Goal: Information Seeking & Learning: Learn about a topic

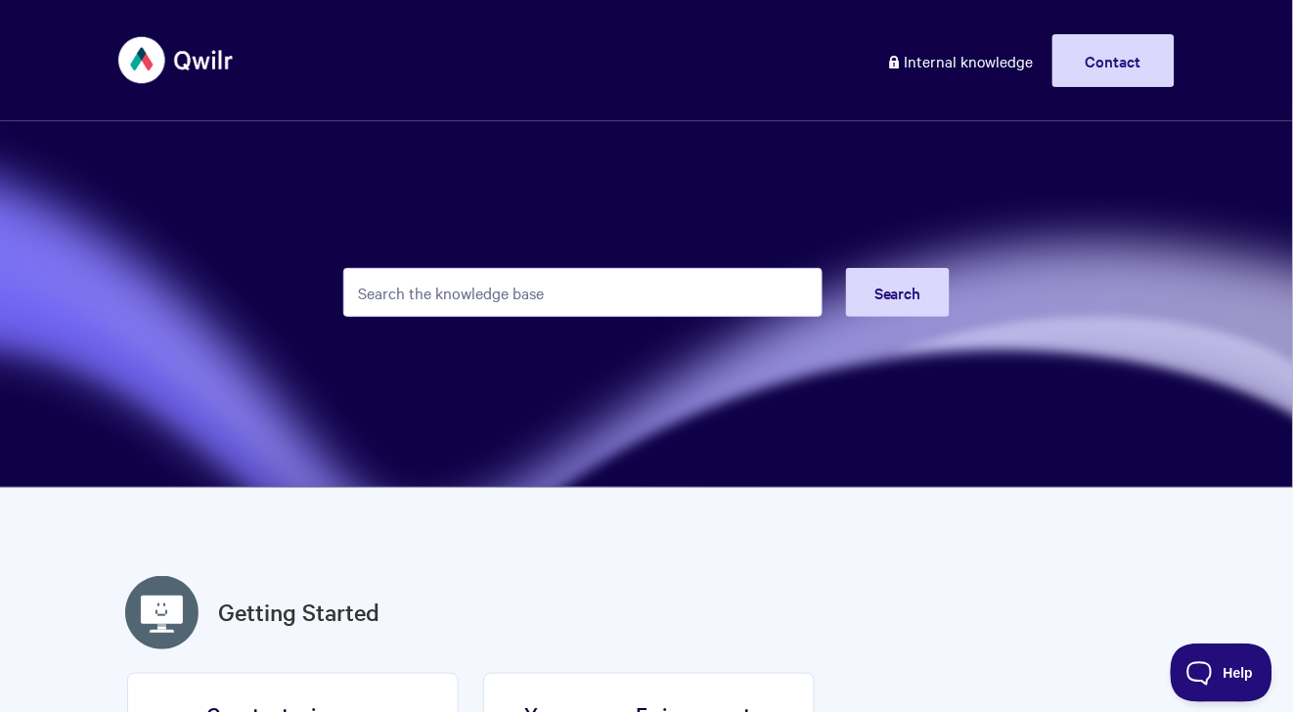
type input "s"
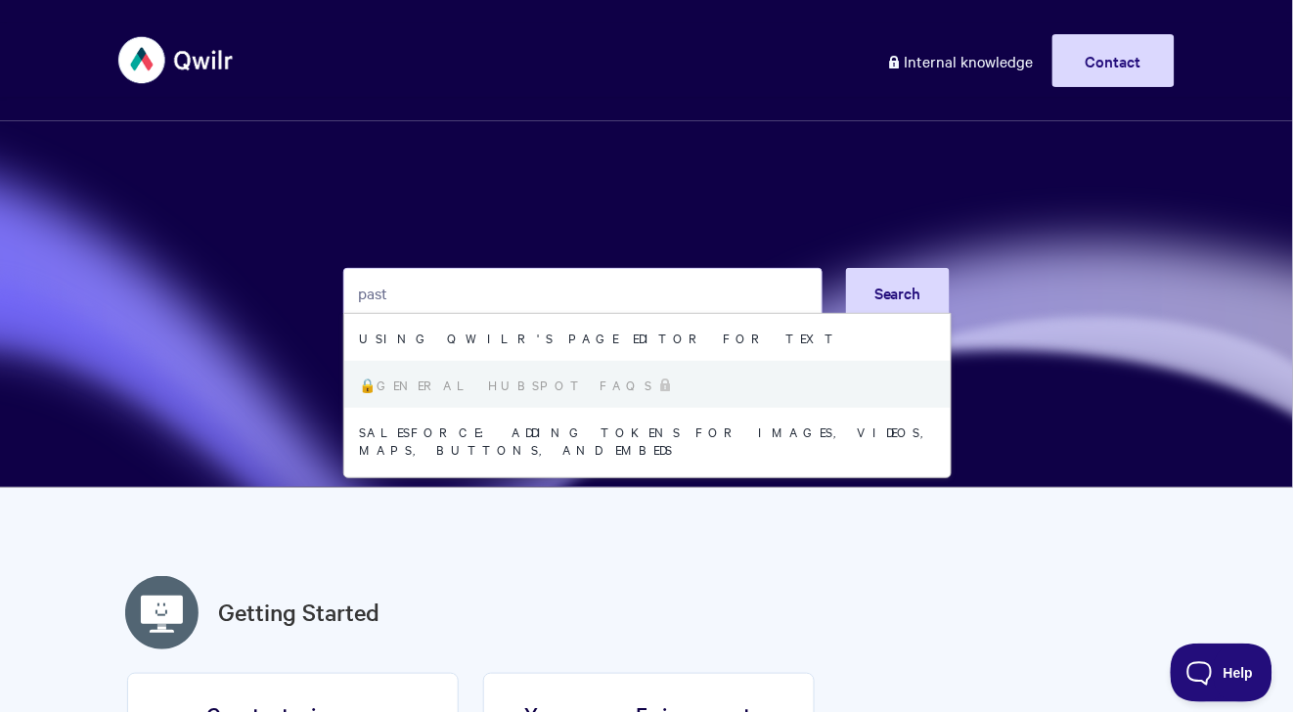
type input "past"
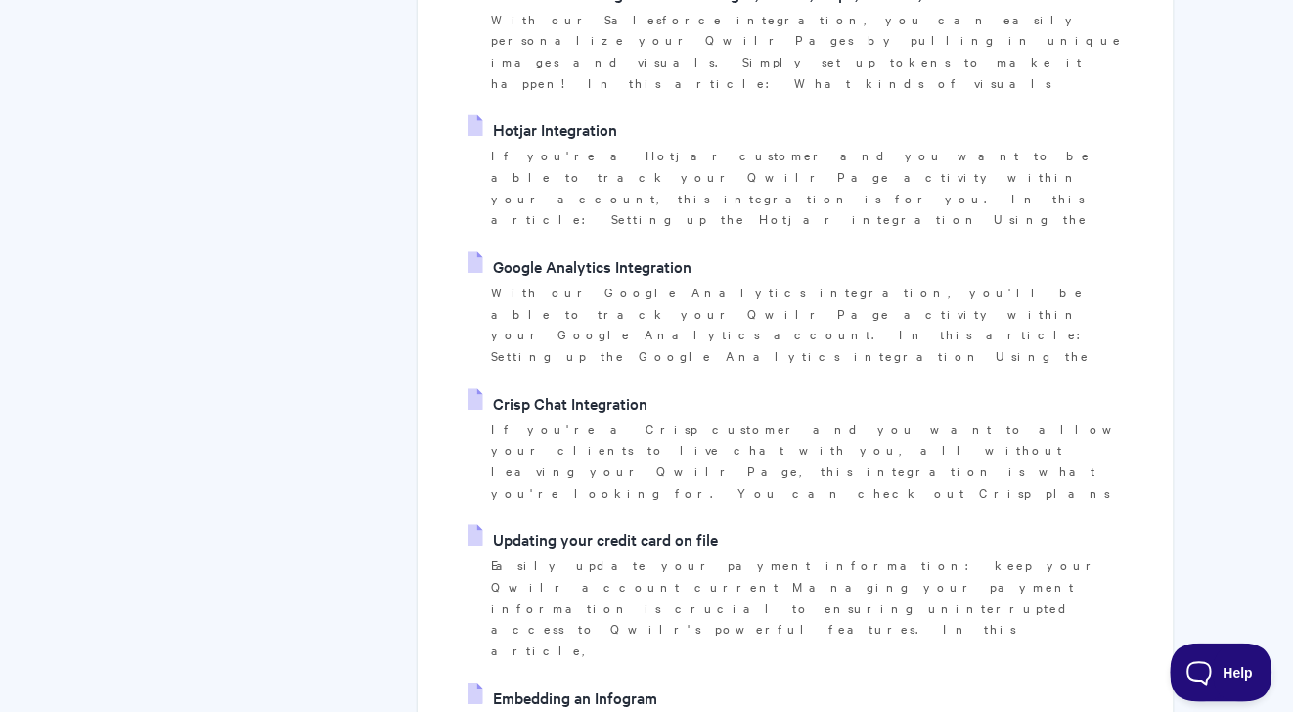
scroll to position [183, 0]
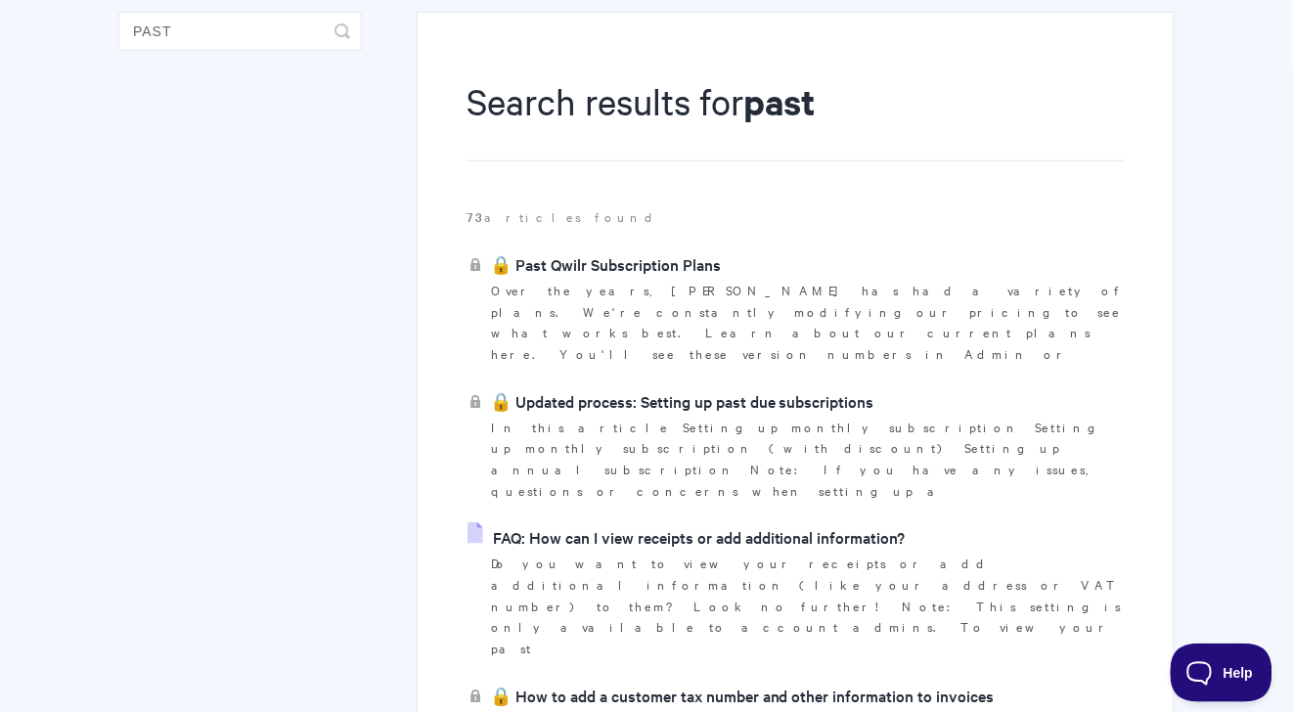
click at [719, 386] on link "🔒 Updated process: Setting up past due subscriptions" at bounding box center [671, 400] width 407 height 29
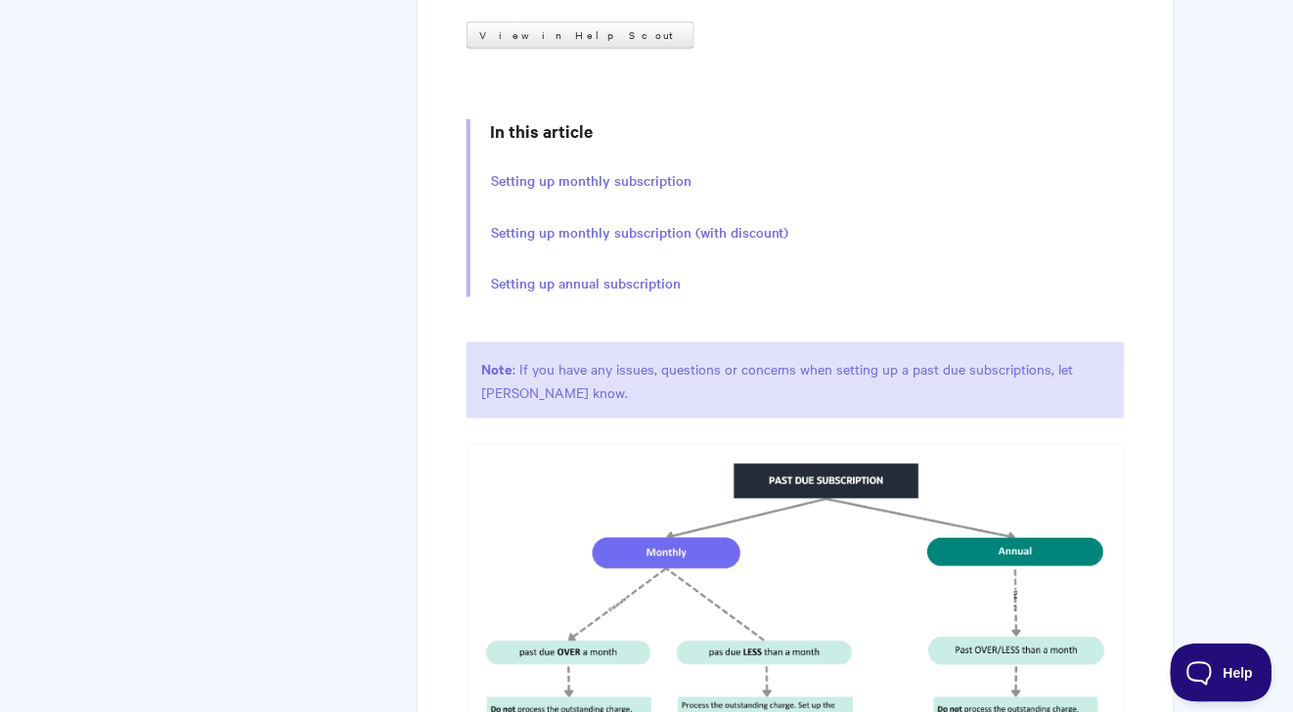
scroll to position [147, 0]
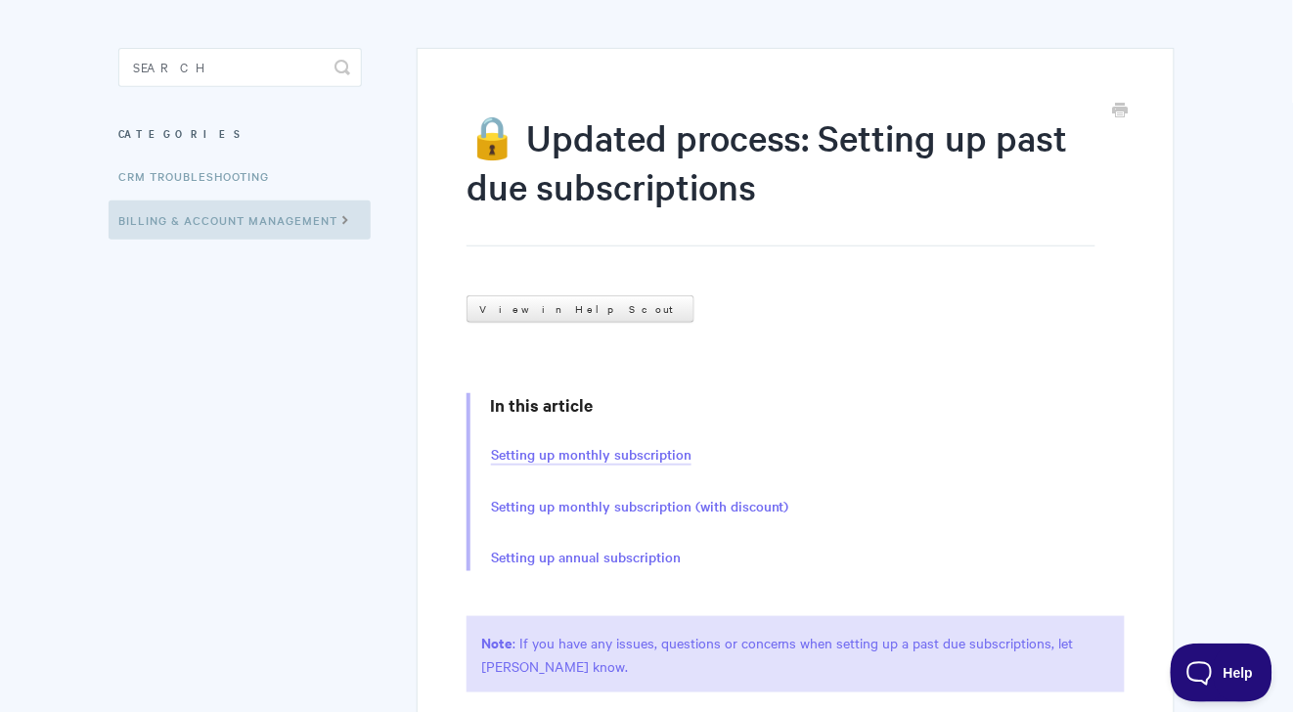
click at [653, 455] on link "Setting up monthly subscription" at bounding box center [591, 455] width 201 height 22
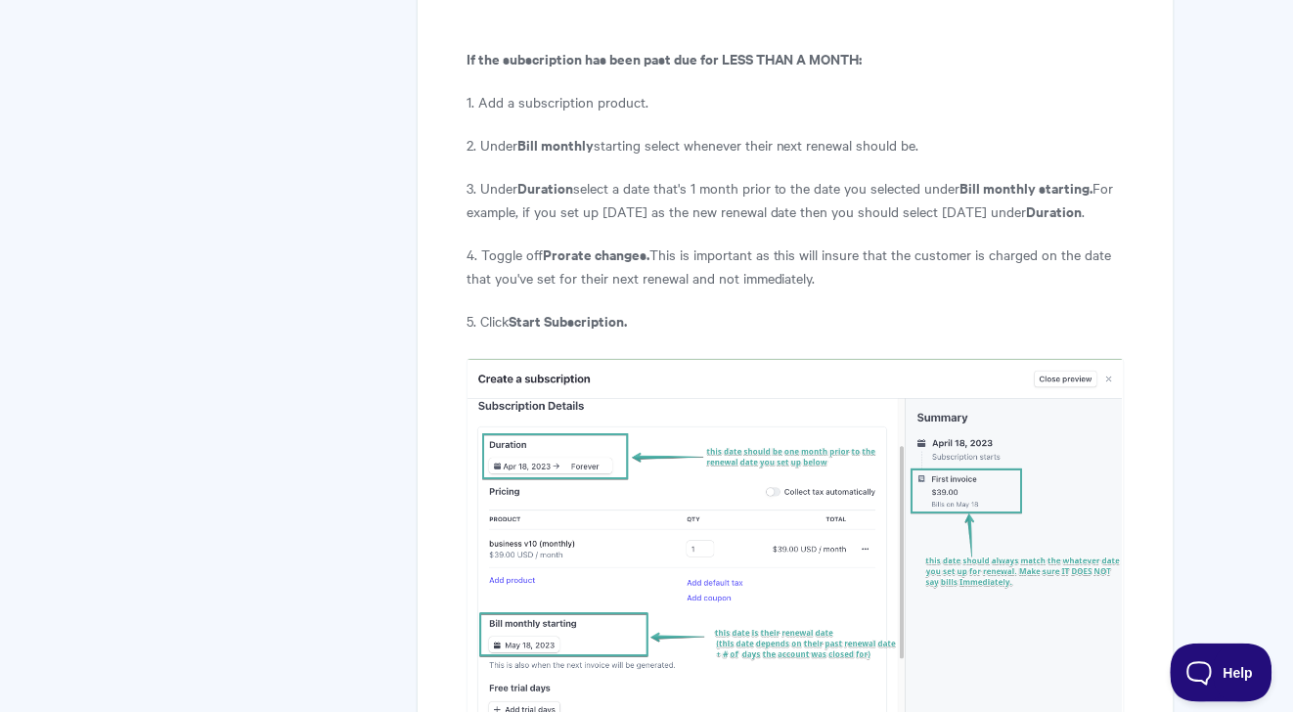
scroll to position [3268, 0]
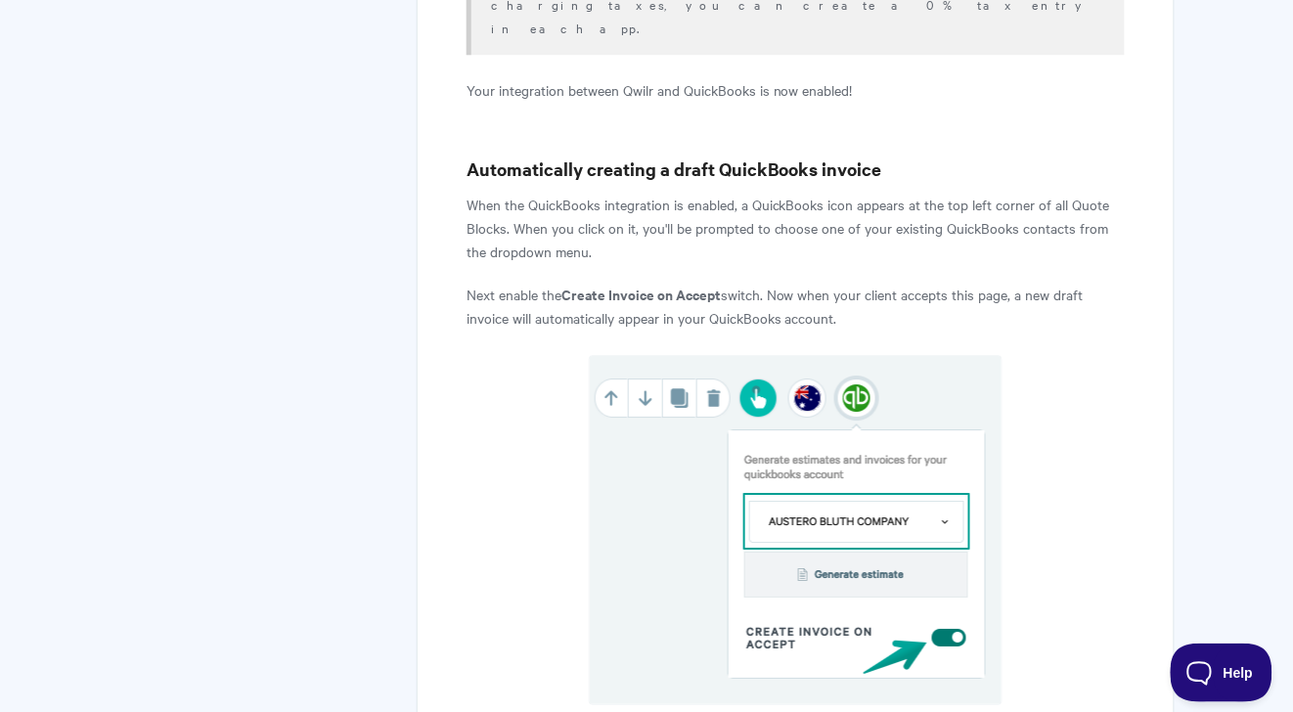
scroll to position [3086, 0]
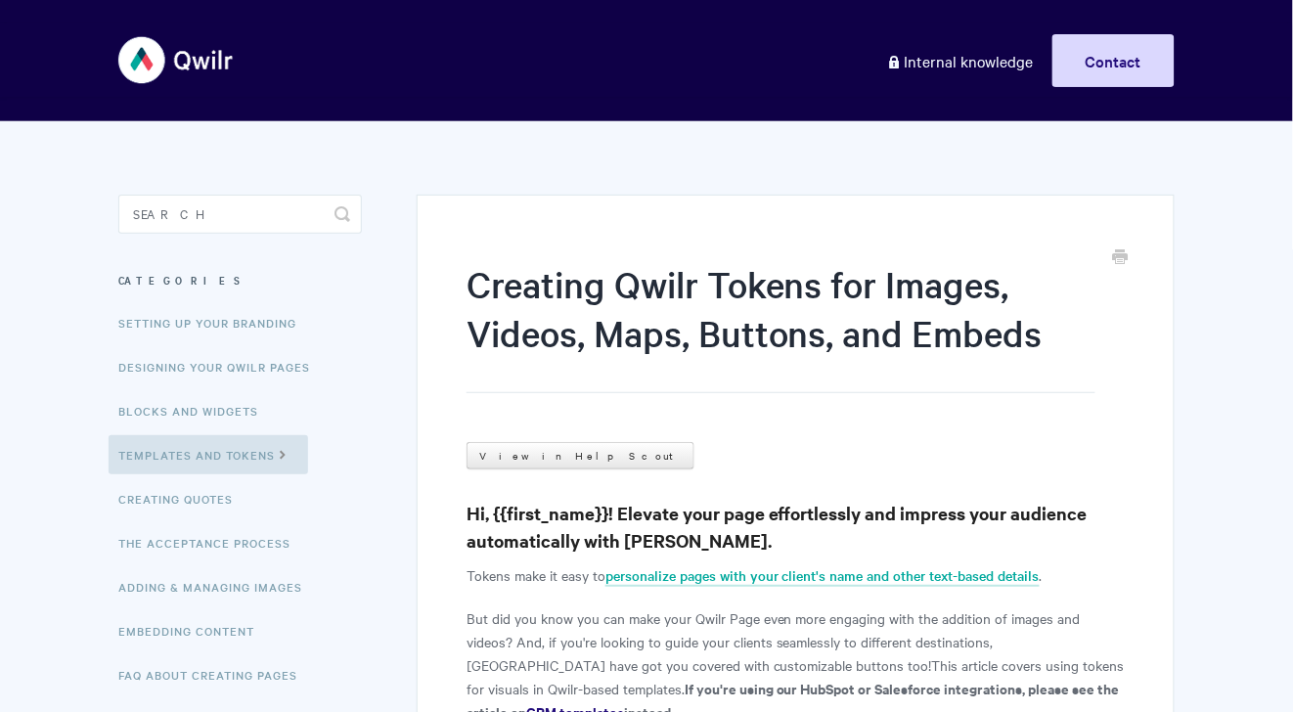
scroll to position [581, 0]
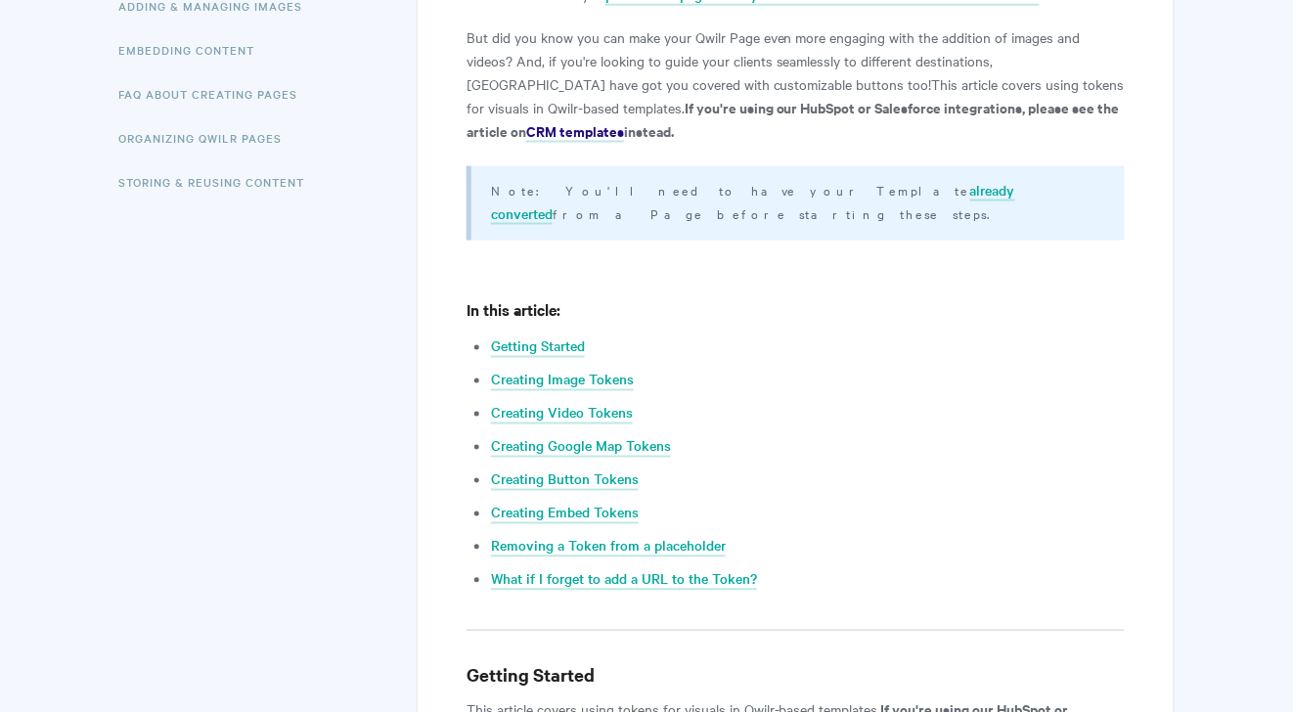
click at [549, 368] on ul "Getting Started Creating Image Tokens Creating Video Tokens Creating Google Map…" at bounding box center [808, 463] width 634 height 256
click at [563, 370] on link "Creating Image Tokens" at bounding box center [562, 381] width 143 height 22
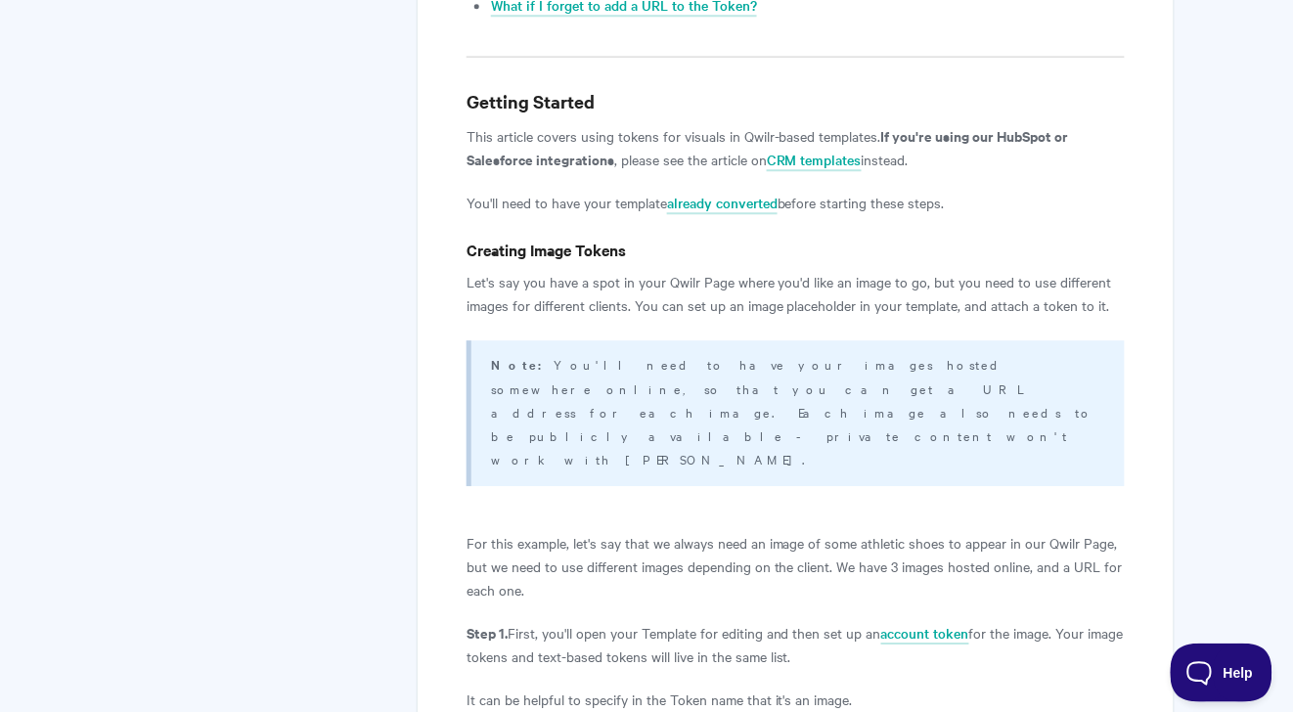
scroll to position [1150, 0]
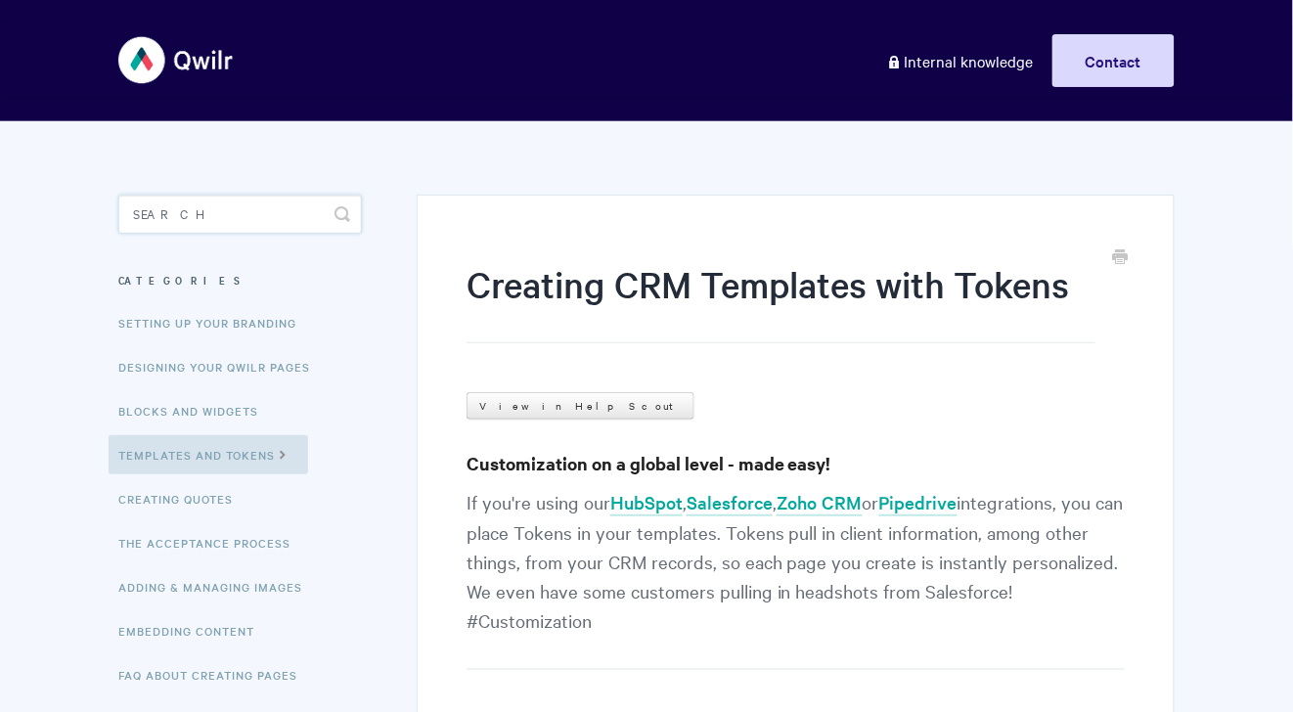
click at [302, 212] on input "Search" at bounding box center [240, 214] width 244 height 39
type input "a"
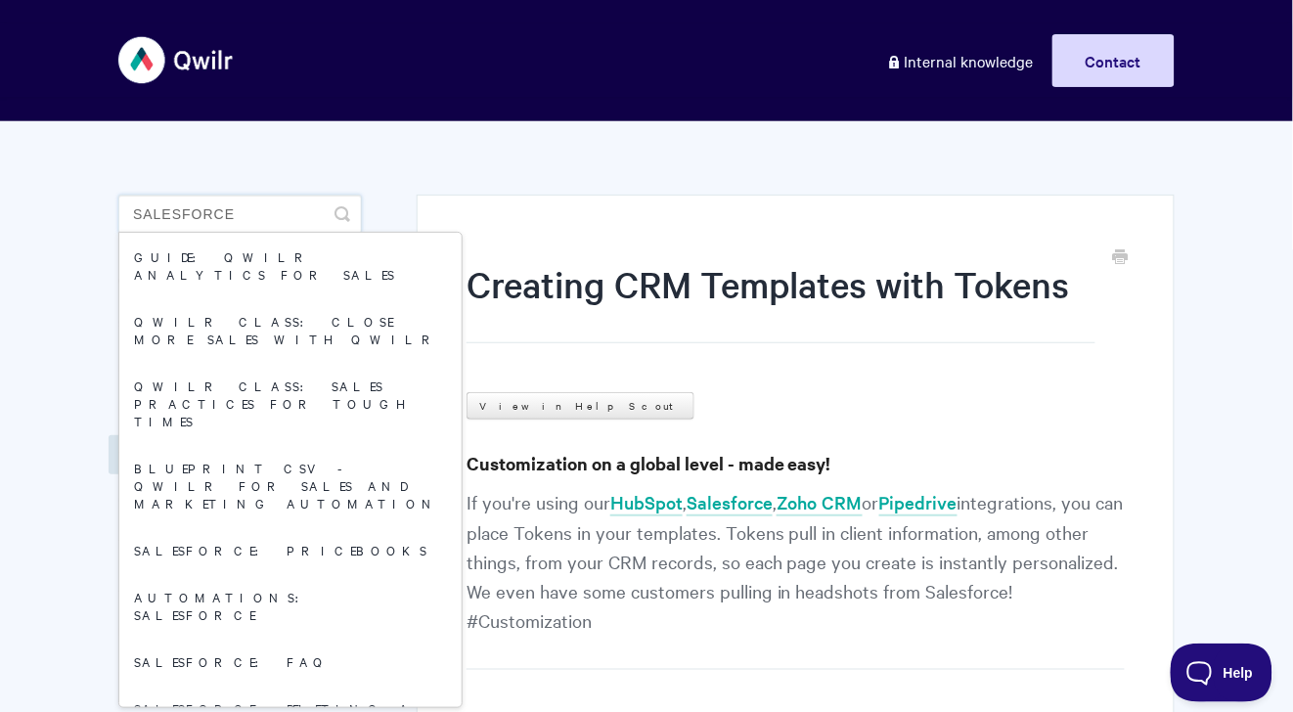
type input "salesforce"
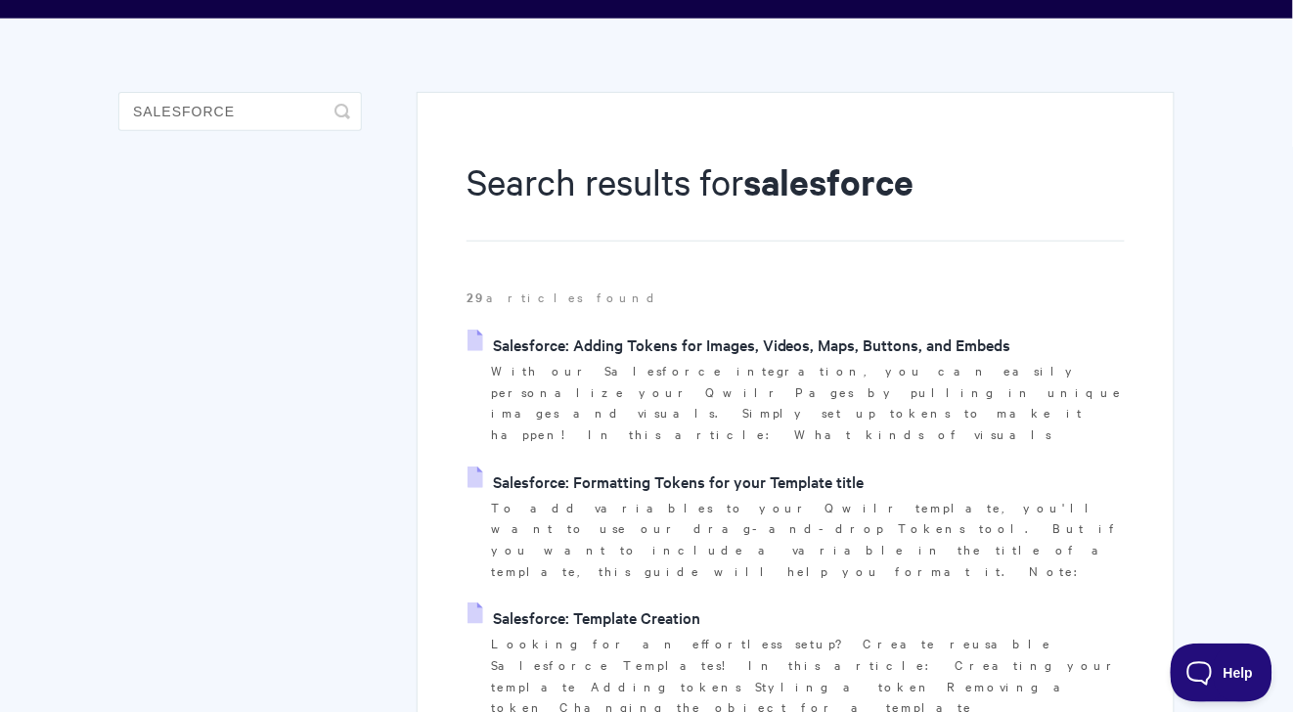
scroll to position [104, 0]
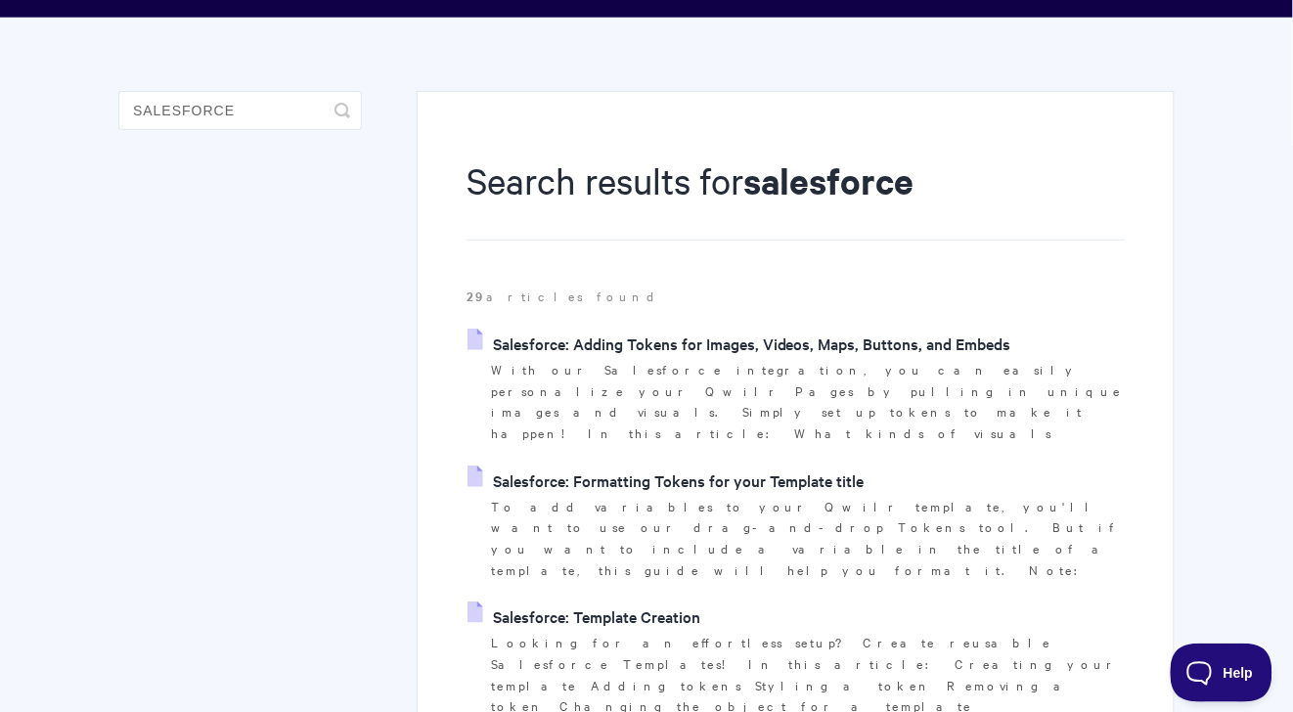
click at [774, 359] on p "With our Salesforce integration, you can easily personalize your Qwilr Pages by…" at bounding box center [808, 401] width 634 height 85
click at [785, 350] on link "Salesforce: Adding Tokens for Images, Videos, Maps, Buttons, and Embeds" at bounding box center [740, 343] width 544 height 29
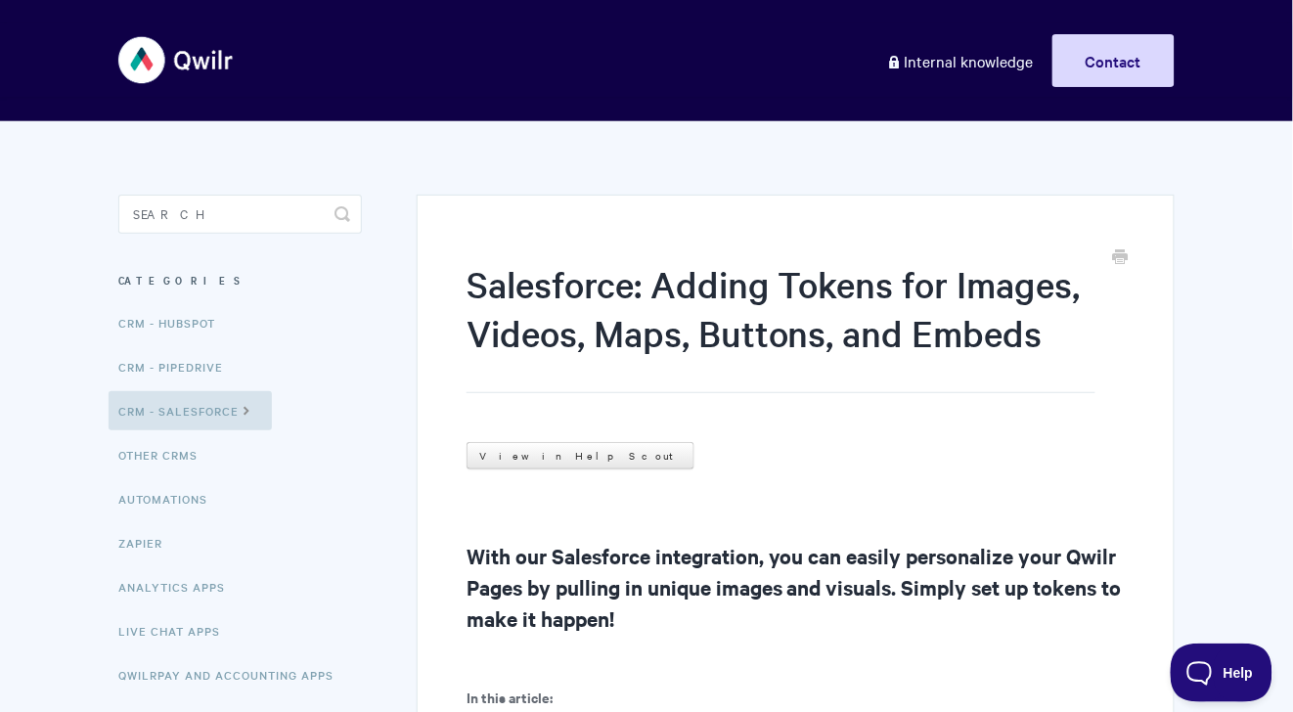
scroll to position [454, 0]
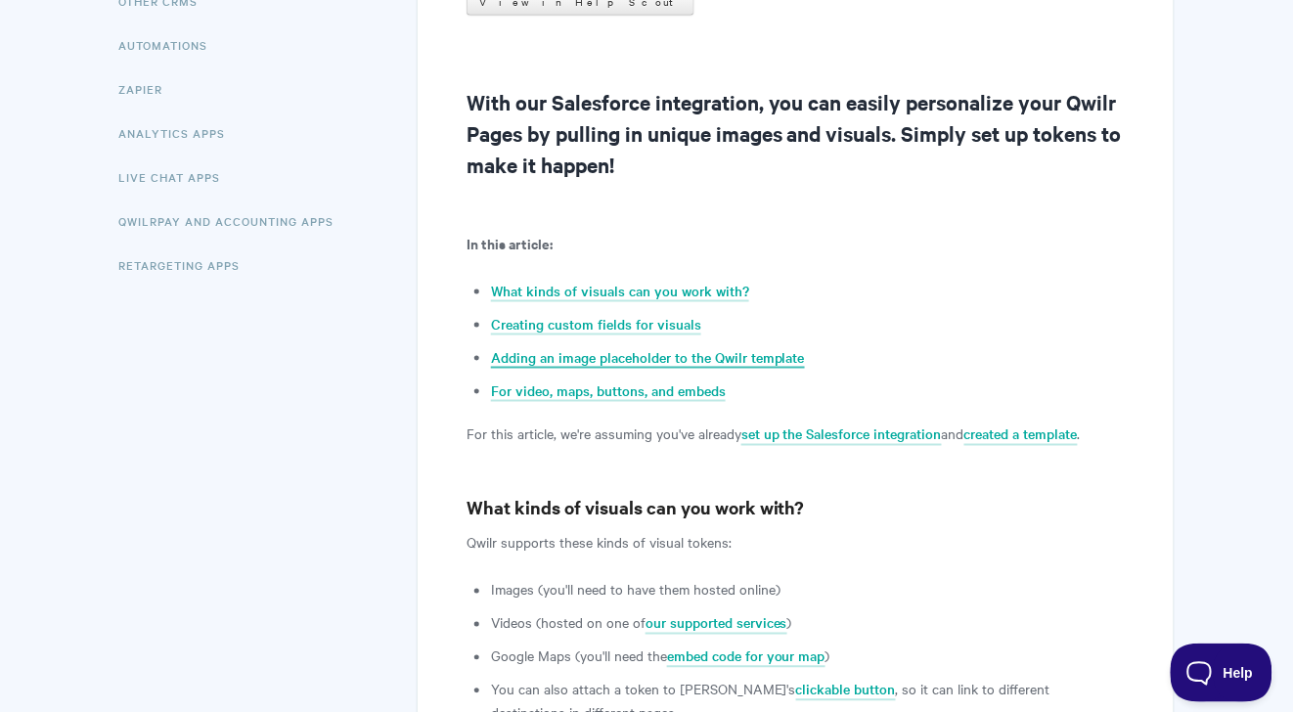
click at [700, 364] on link "Adding an image placeholder to the Qwilr template" at bounding box center [648, 358] width 314 height 22
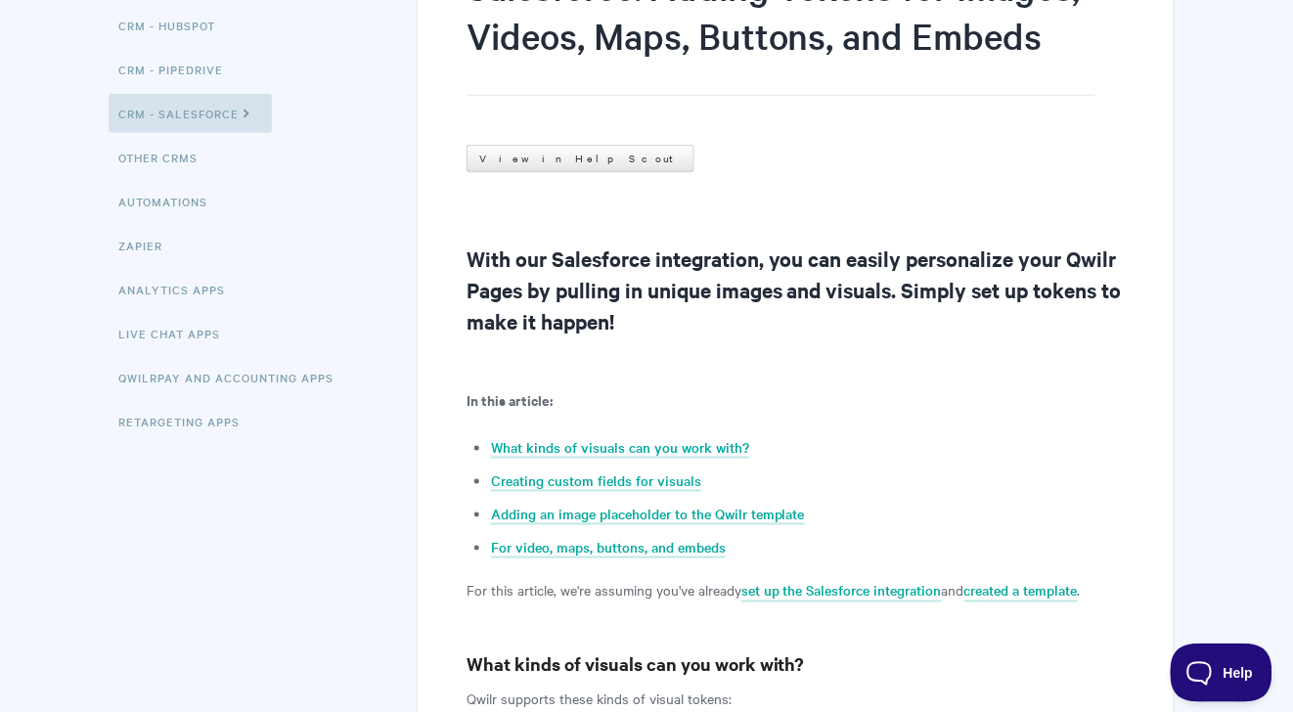
scroll to position [32, 0]
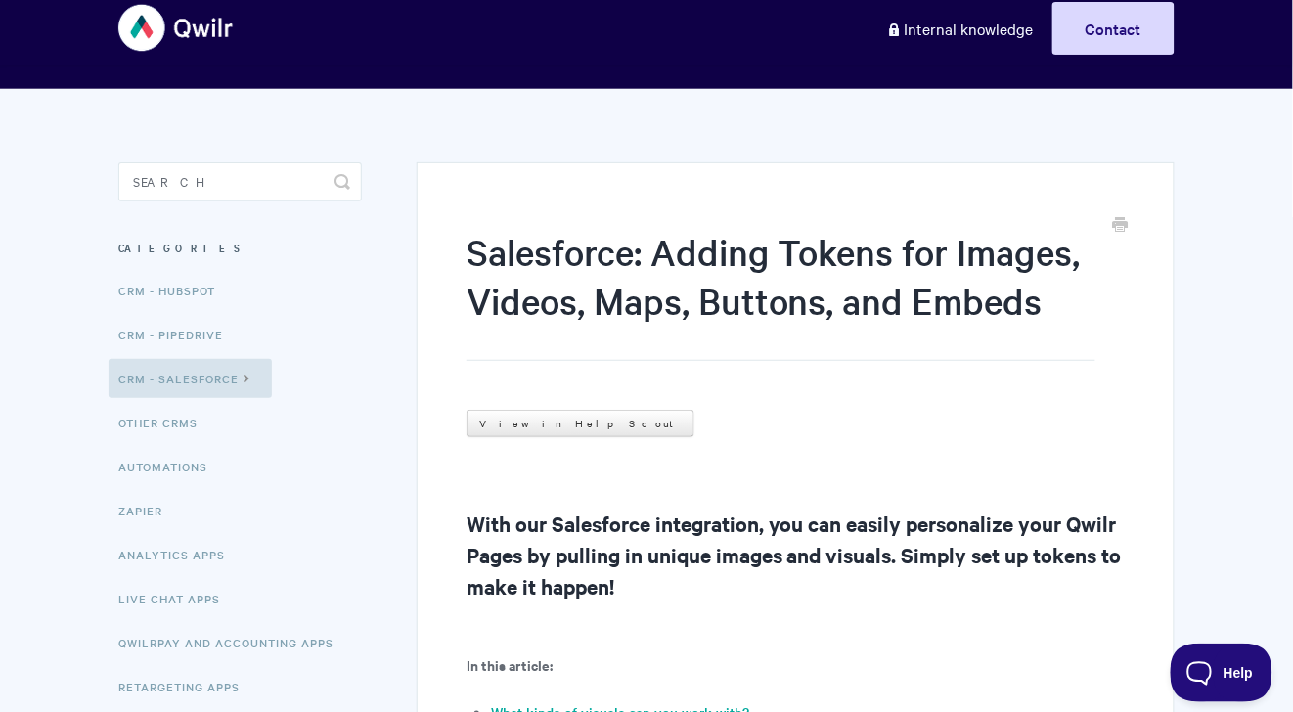
scroll to position [454, 0]
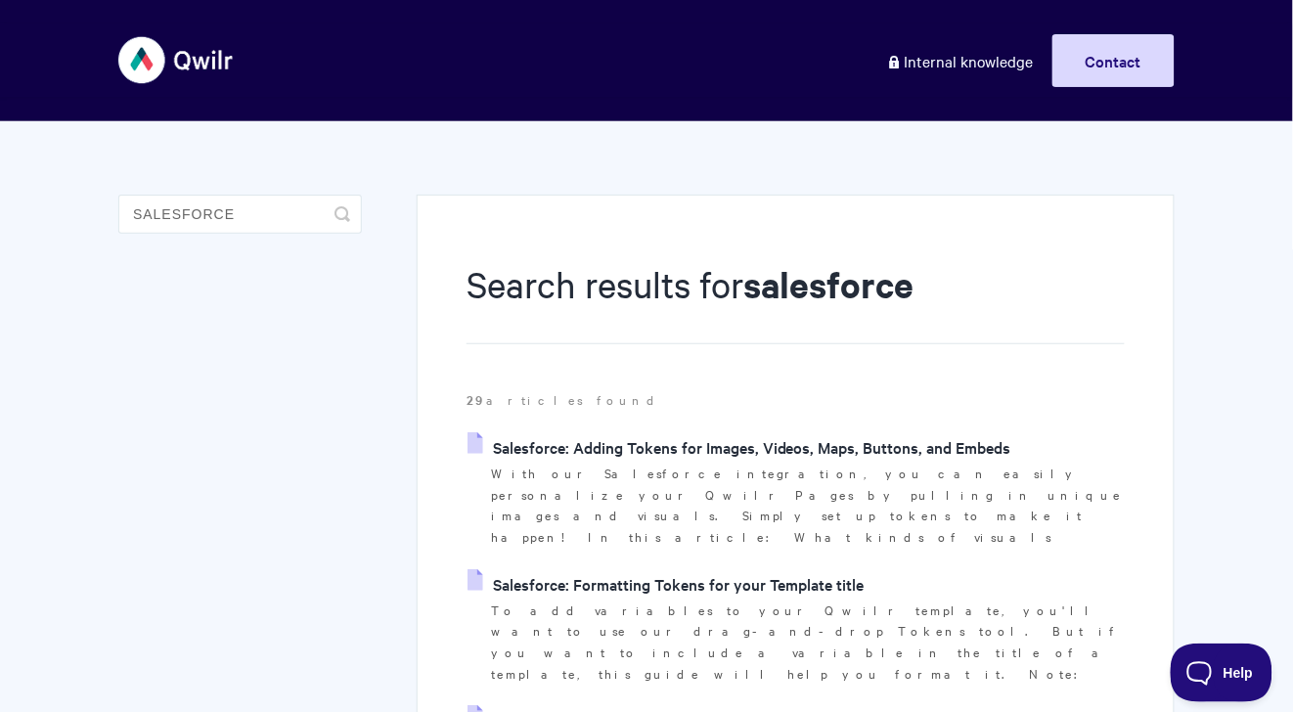
scroll to position [661, 0]
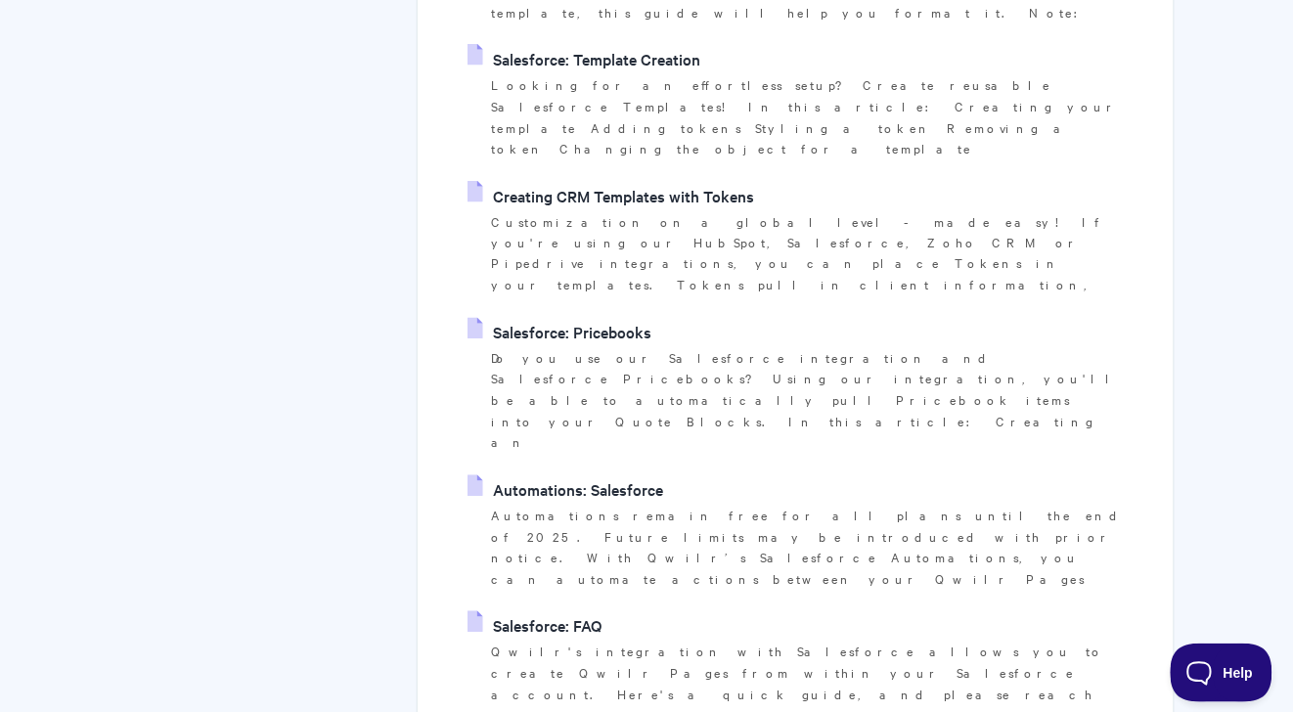
click at [578, 611] on link "Salesforce: FAQ" at bounding box center [535, 625] width 134 height 29
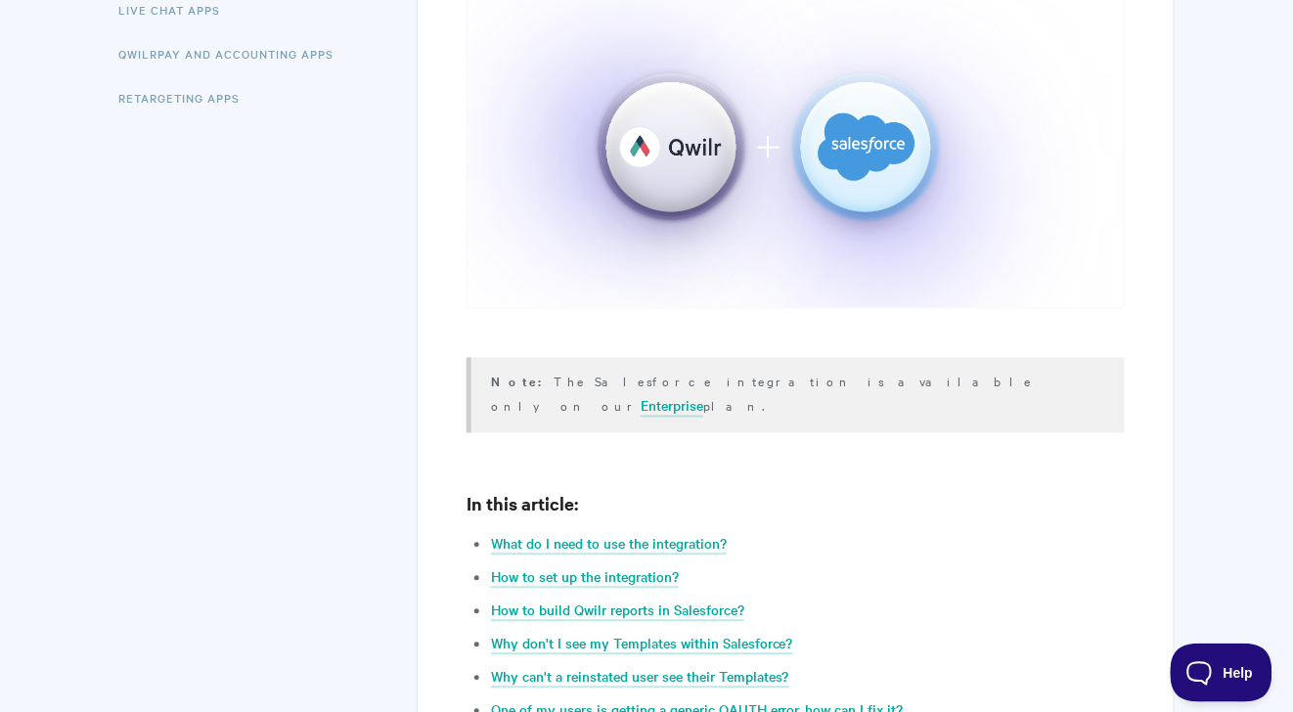
scroll to position [972, 0]
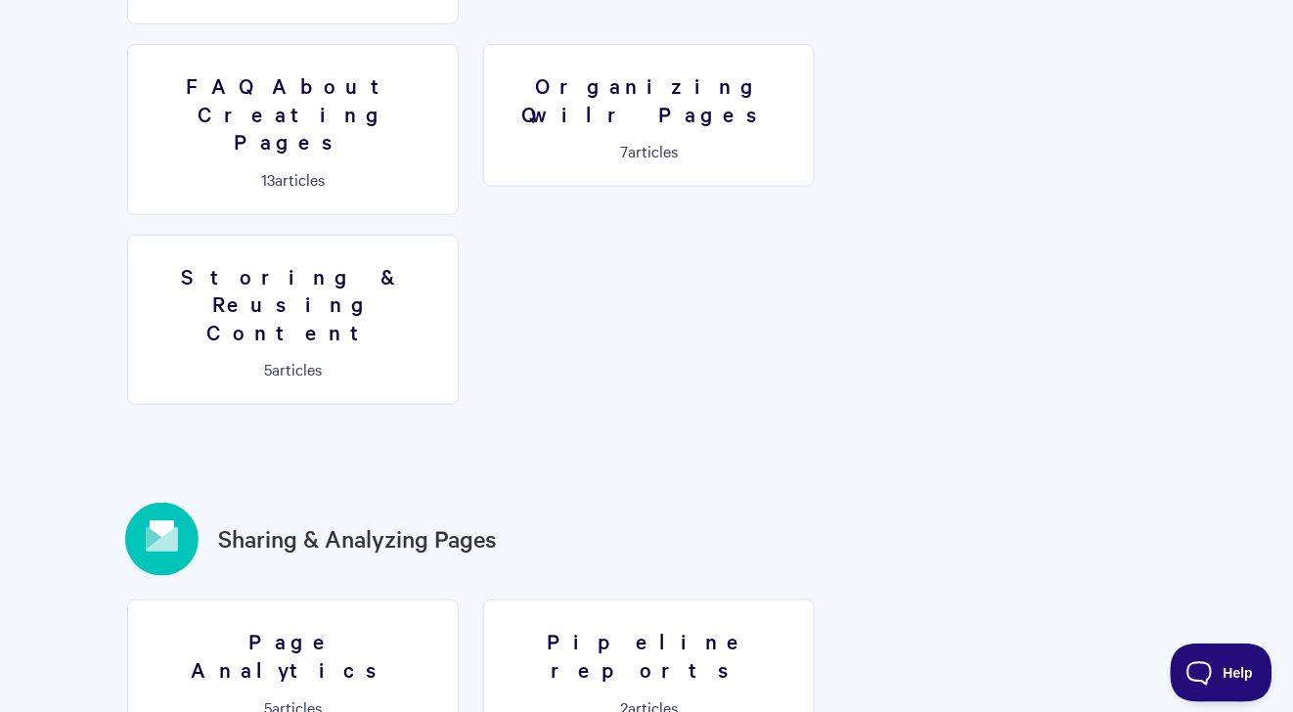
scroll to position [1895, 0]
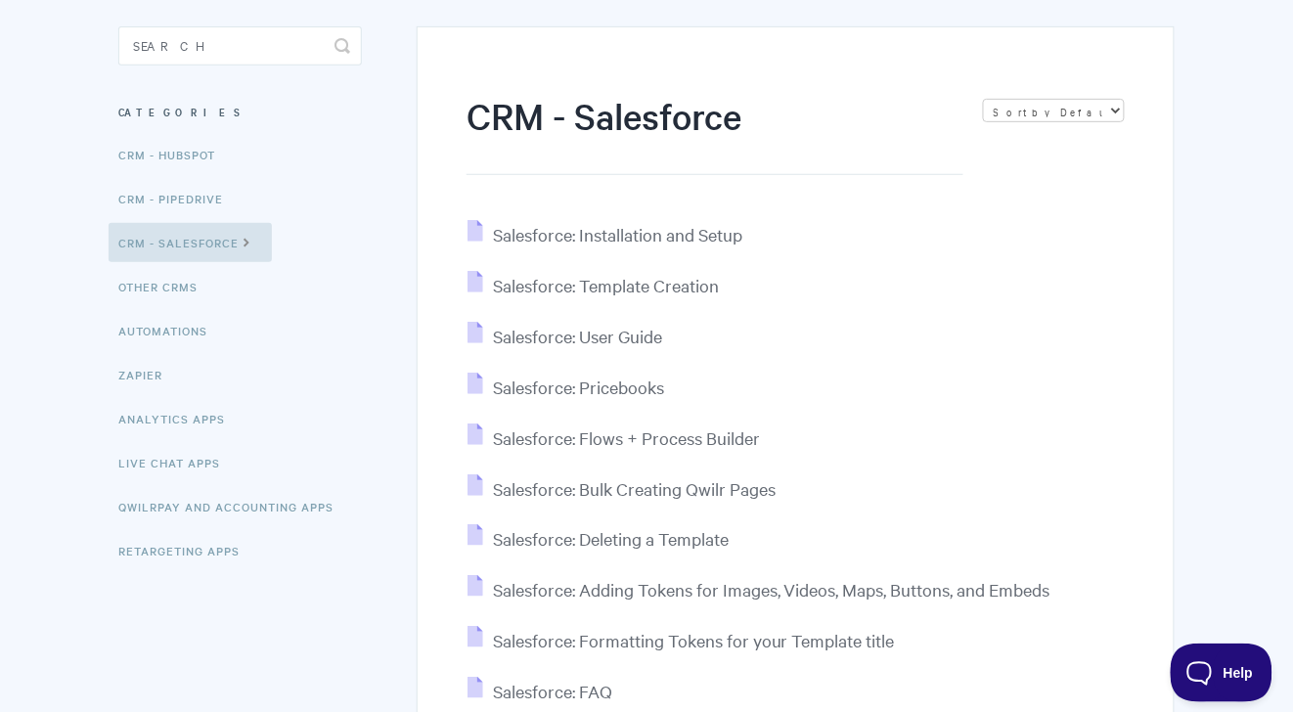
scroll to position [259, 0]
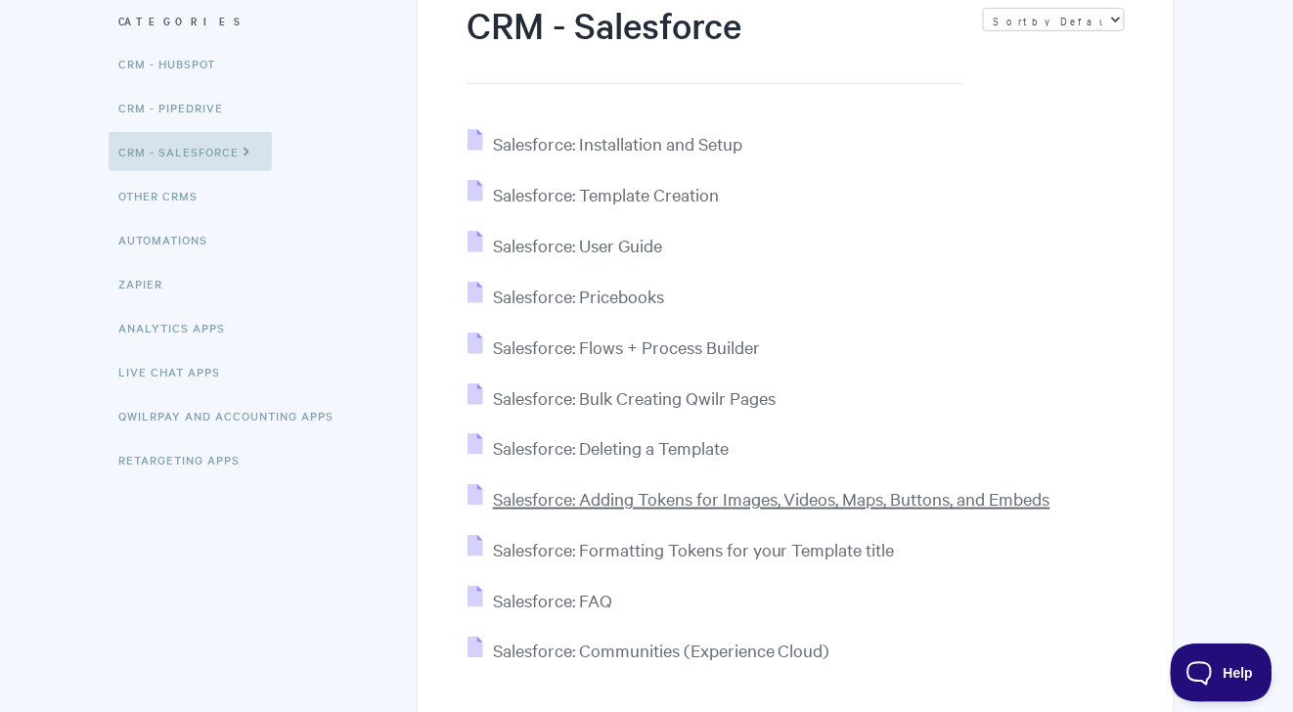
click at [878, 498] on span "Salesforce: Adding Tokens for Images, Videos, Maps, Buttons, and Embeds" at bounding box center [772, 498] width 558 height 23
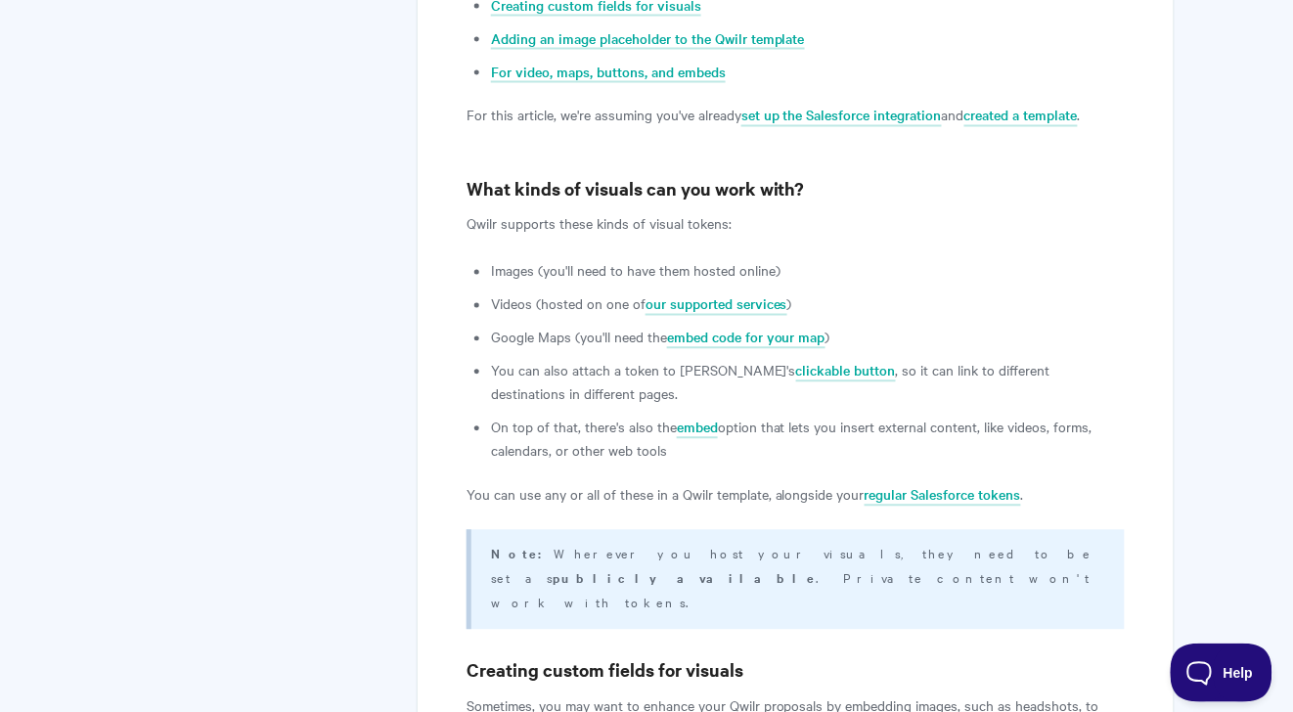
scroll to position [506, 0]
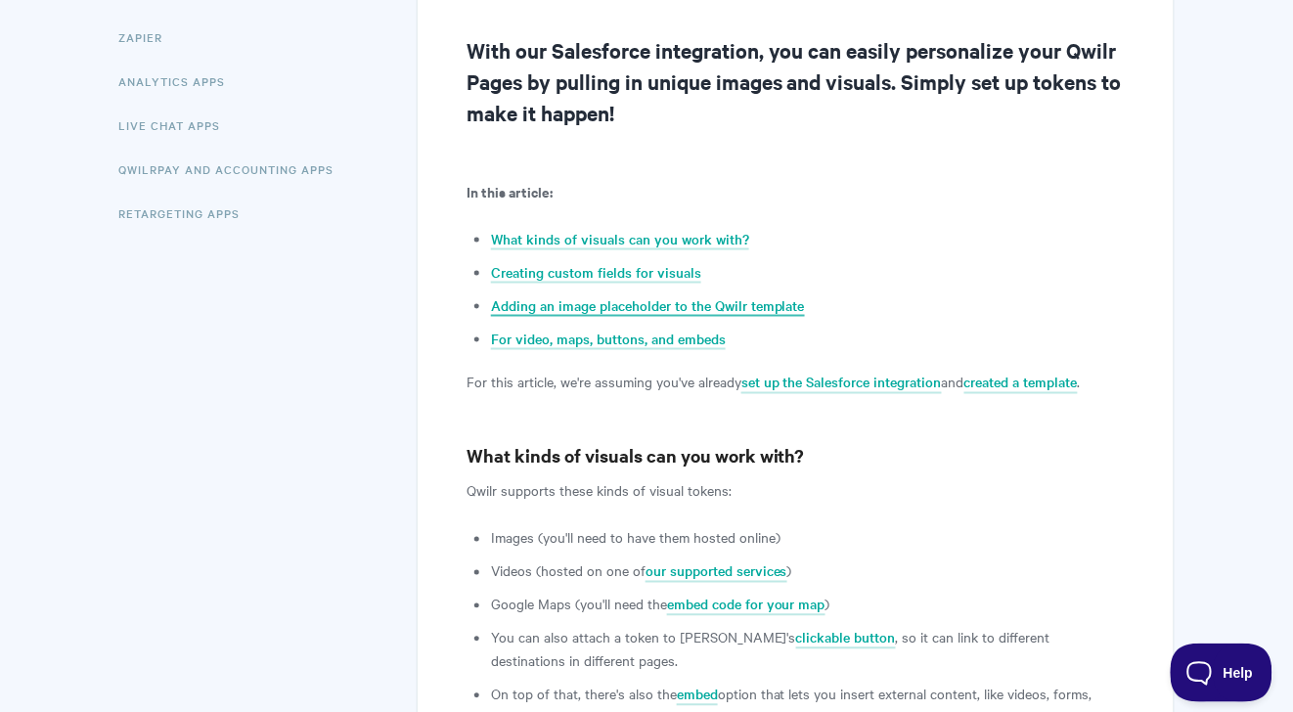
click at [686, 296] on link "Adding an image placeholder to the Qwilr template" at bounding box center [648, 306] width 314 height 22
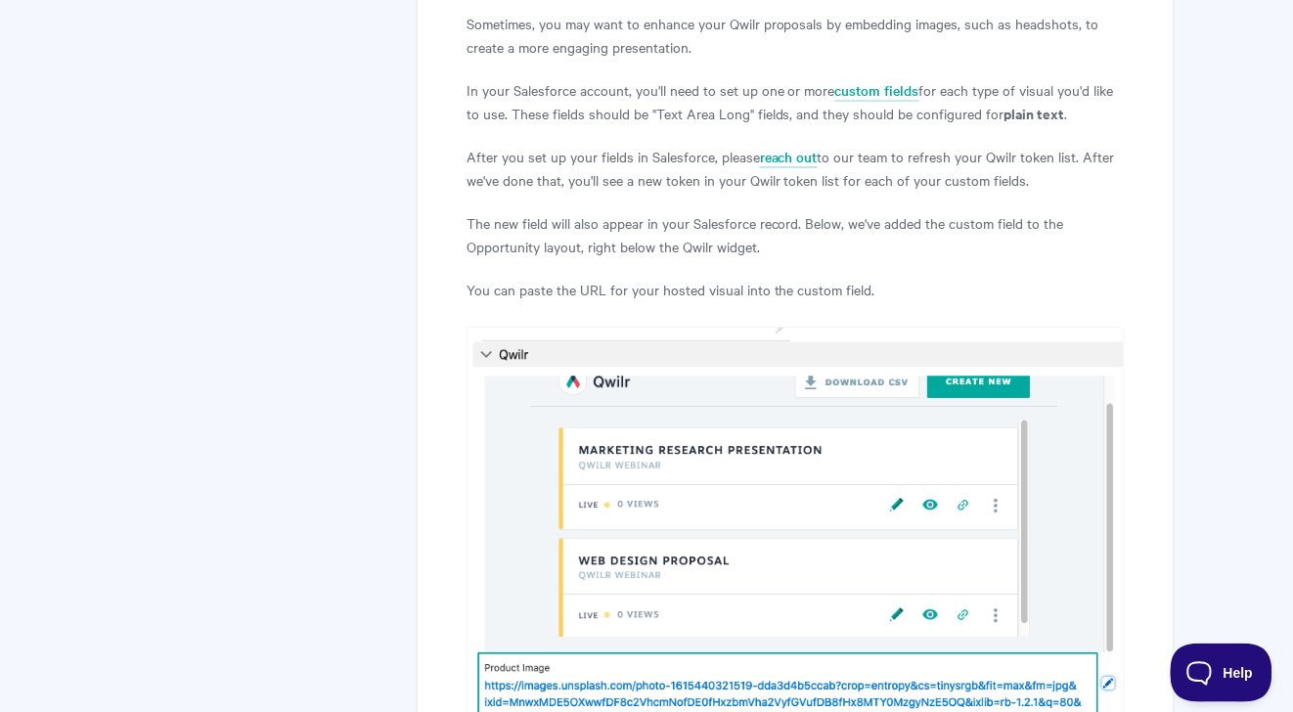
scroll to position [1151, 0]
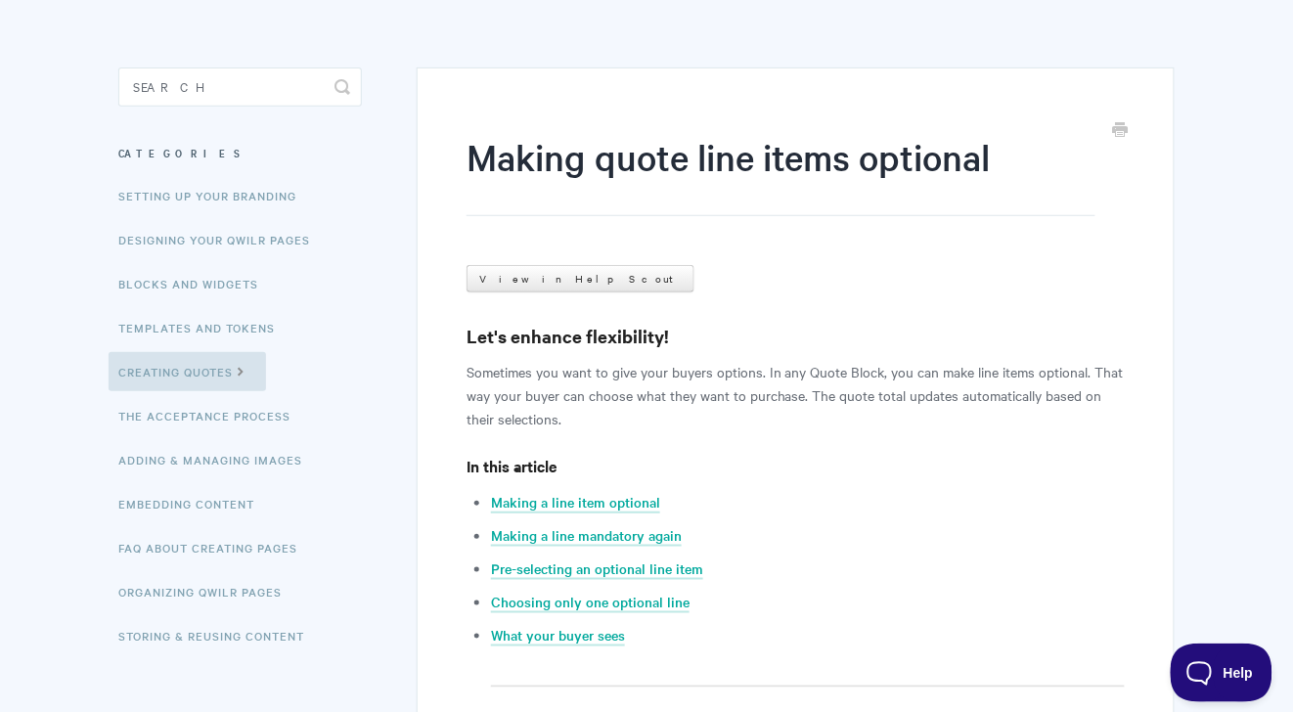
scroll to position [66, 0]
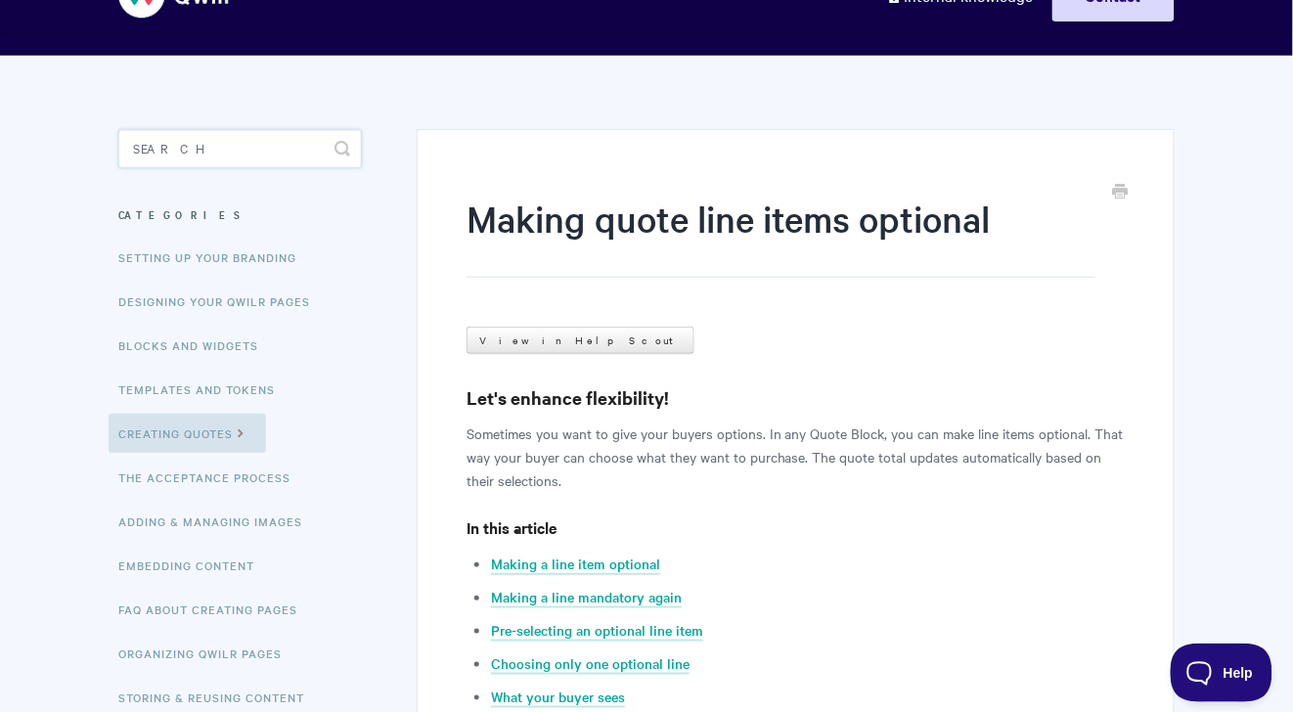
click at [239, 149] on input "Search" at bounding box center [240, 148] width 244 height 39
type input "discount"
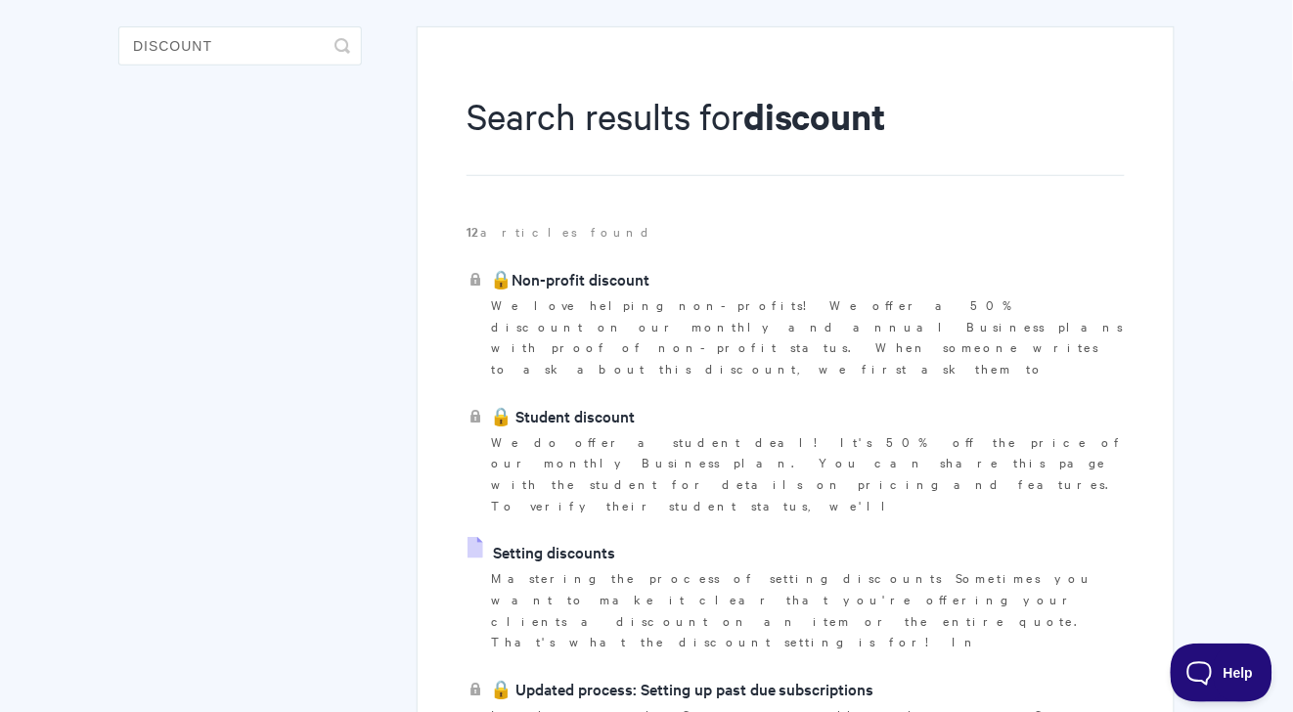
scroll to position [173, 0]
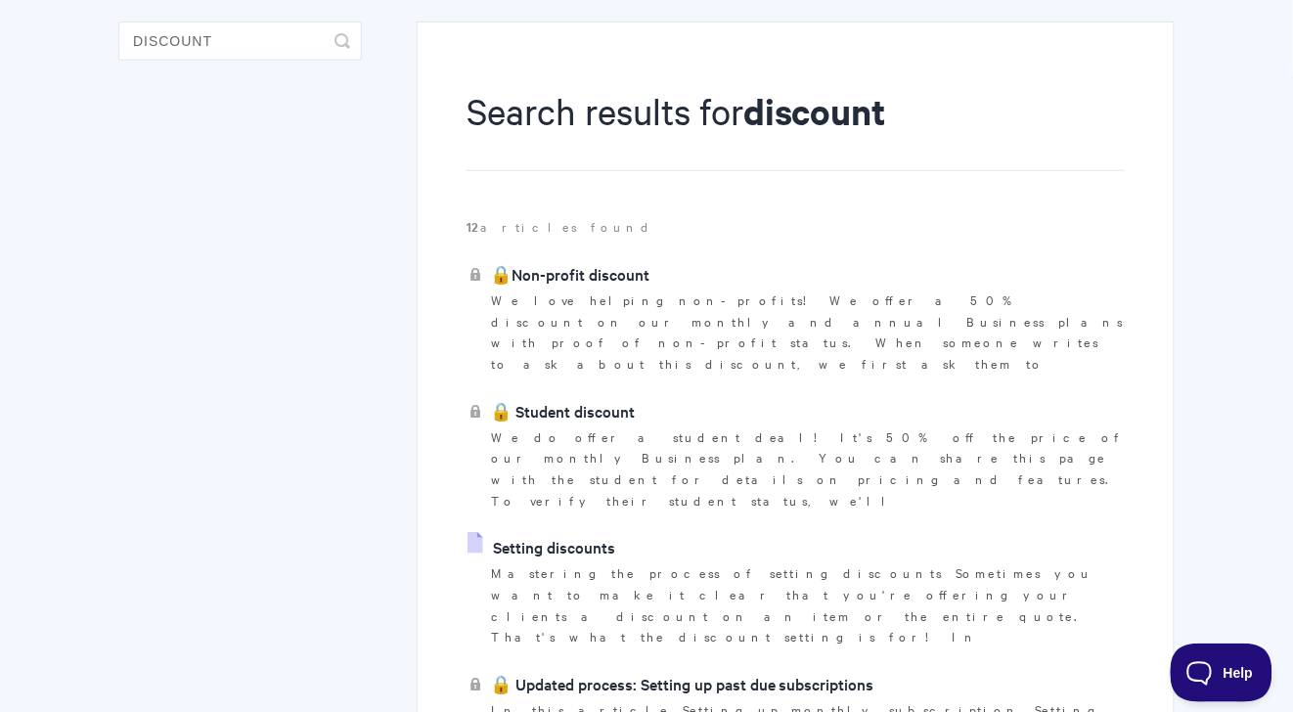
click at [591, 532] on link "Setting discounts" at bounding box center [542, 546] width 148 height 29
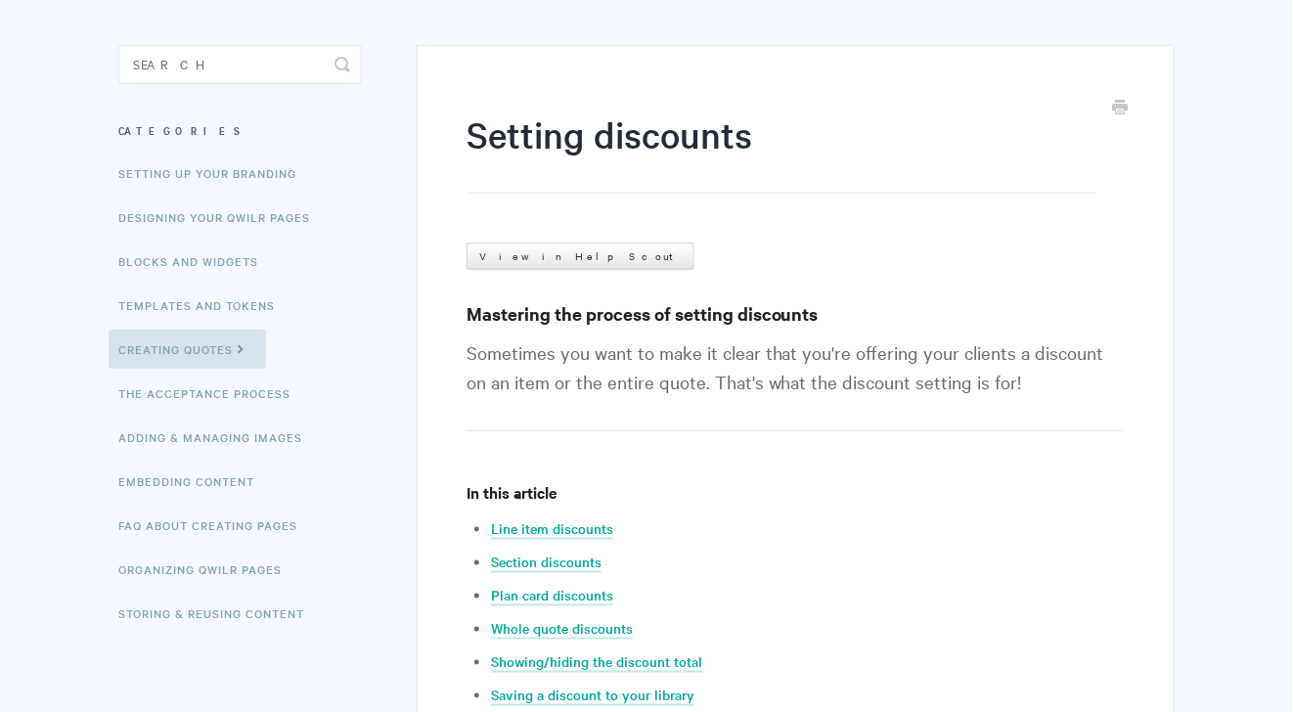
scroll to position [260, 0]
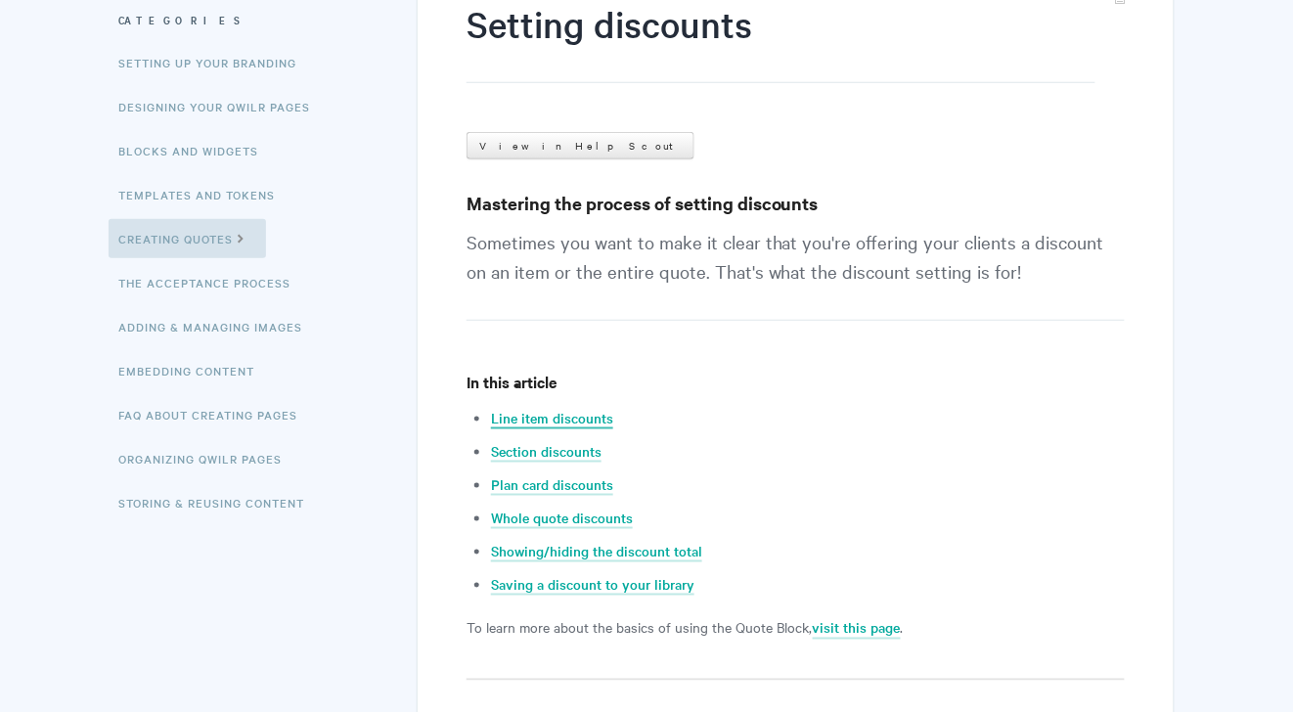
click at [595, 425] on link "Line item discounts" at bounding box center [552, 419] width 122 height 22
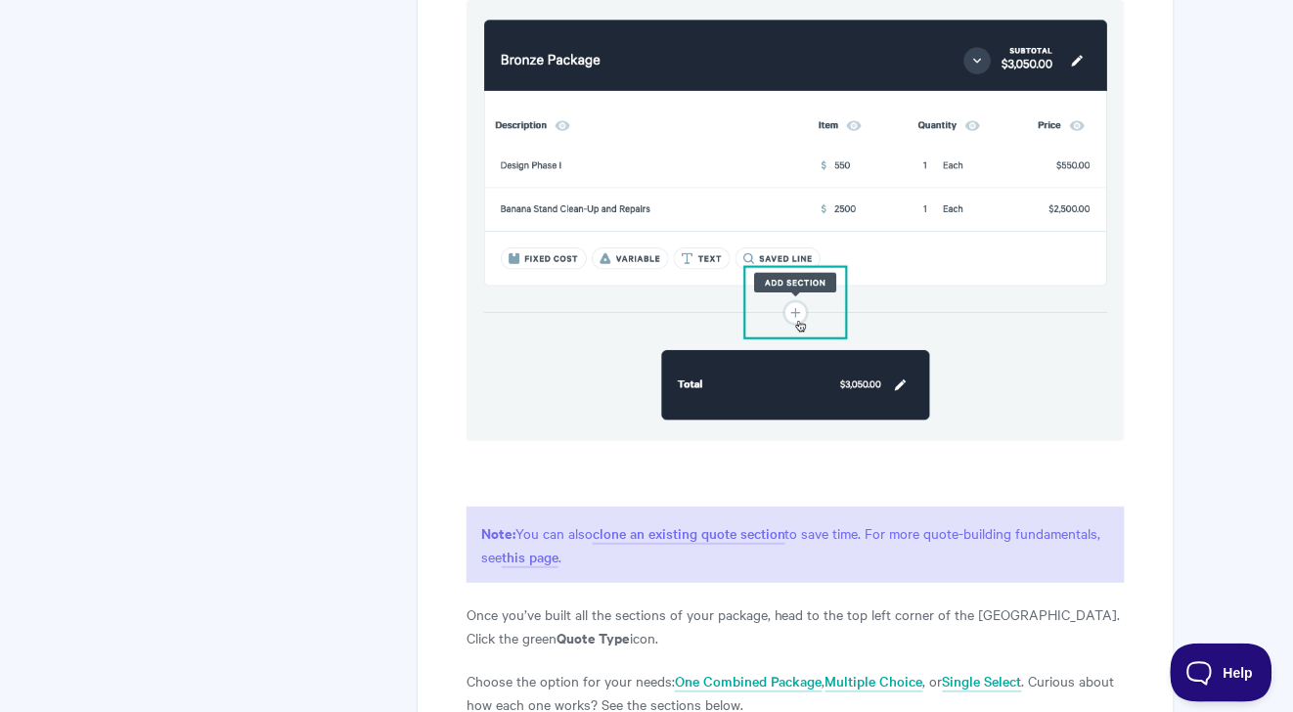
scroll to position [1573, 0]
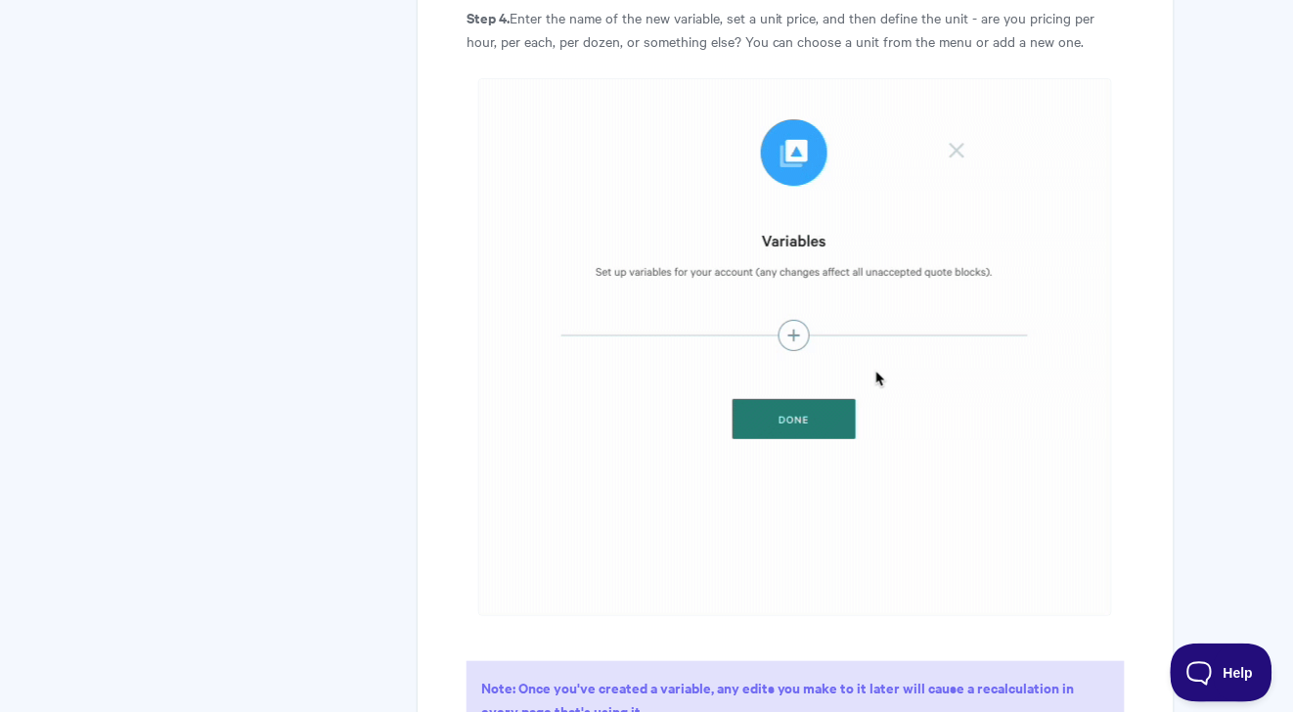
scroll to position [3534, 0]
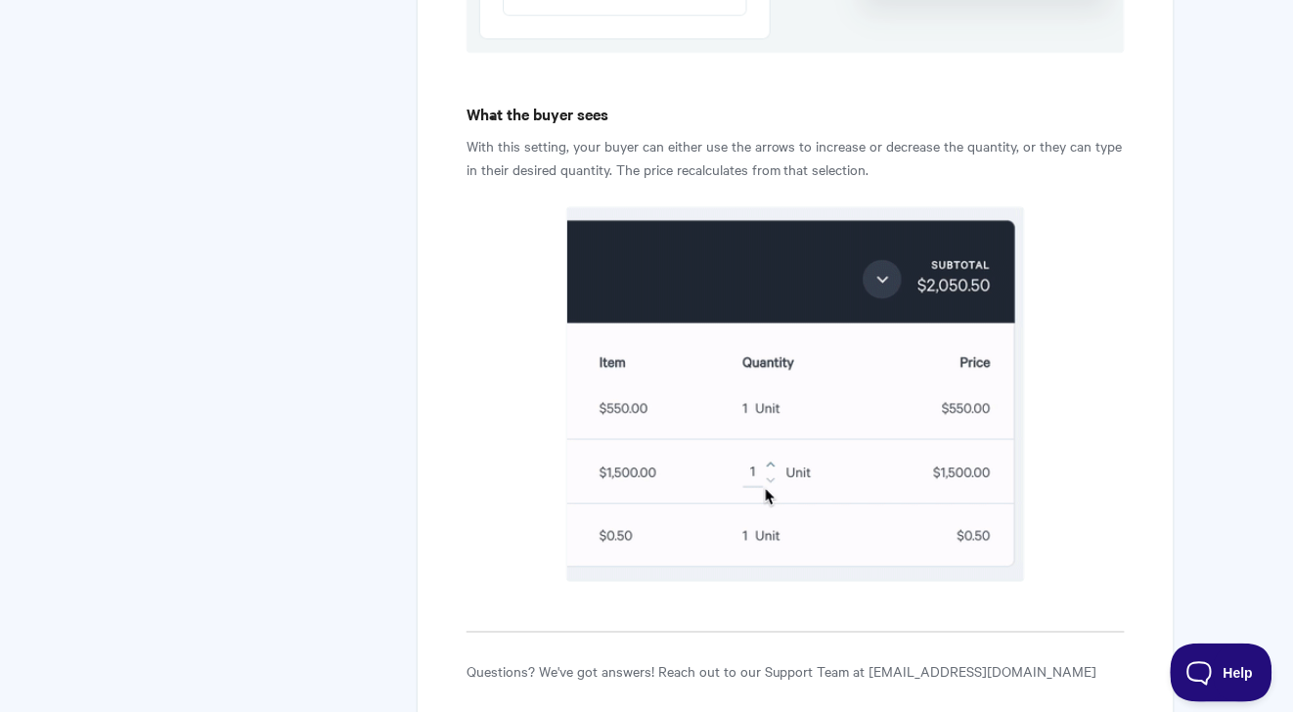
scroll to position [3229, 0]
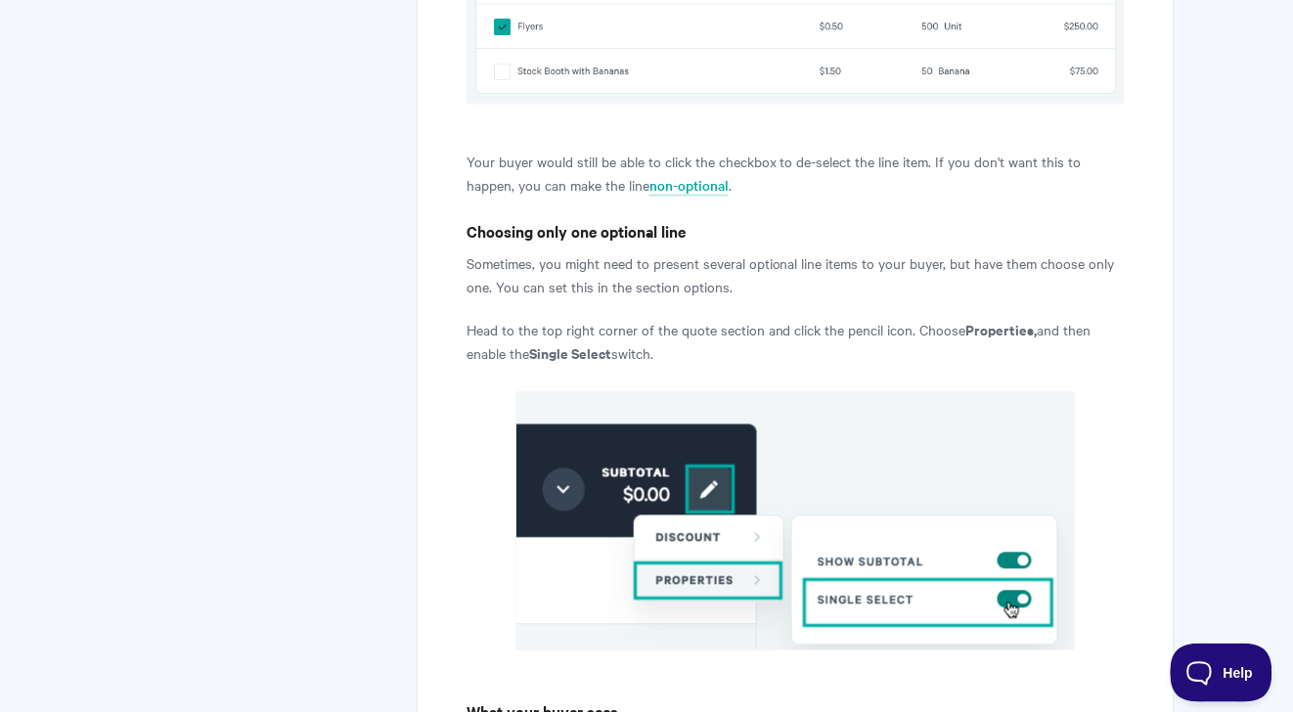
scroll to position [2503, 0]
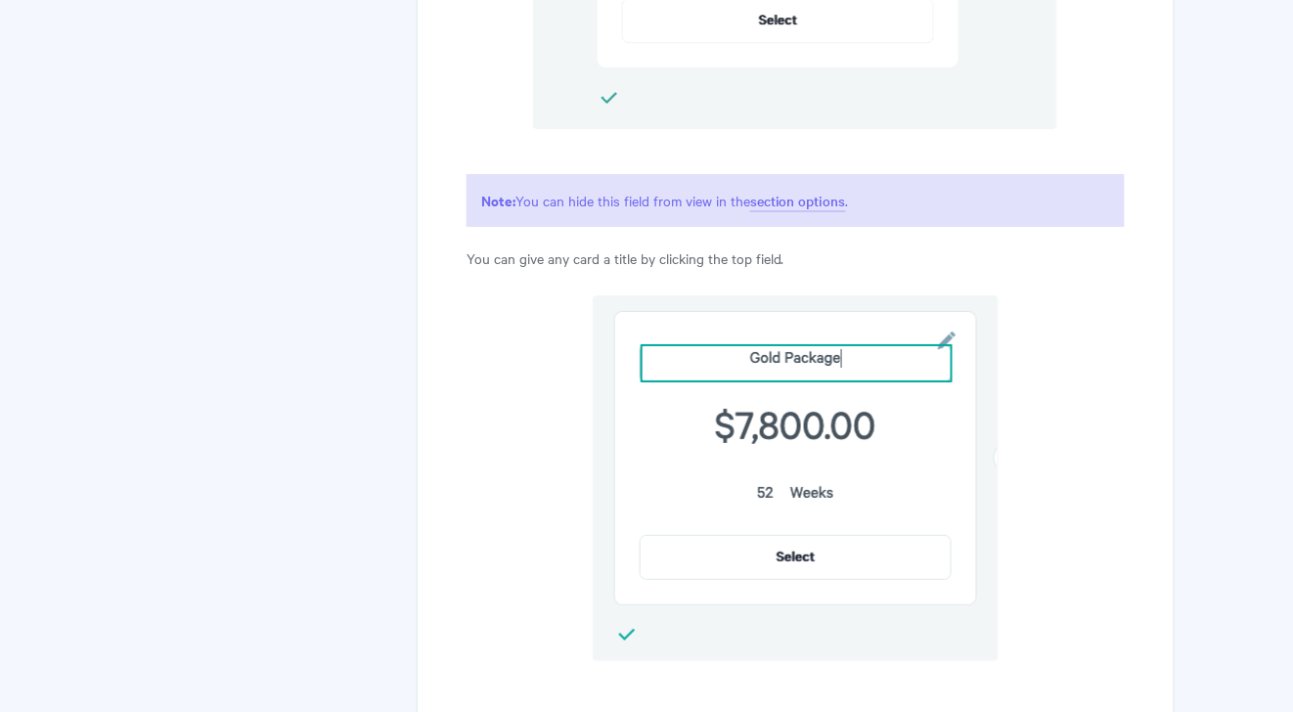
scroll to position [3495, 0]
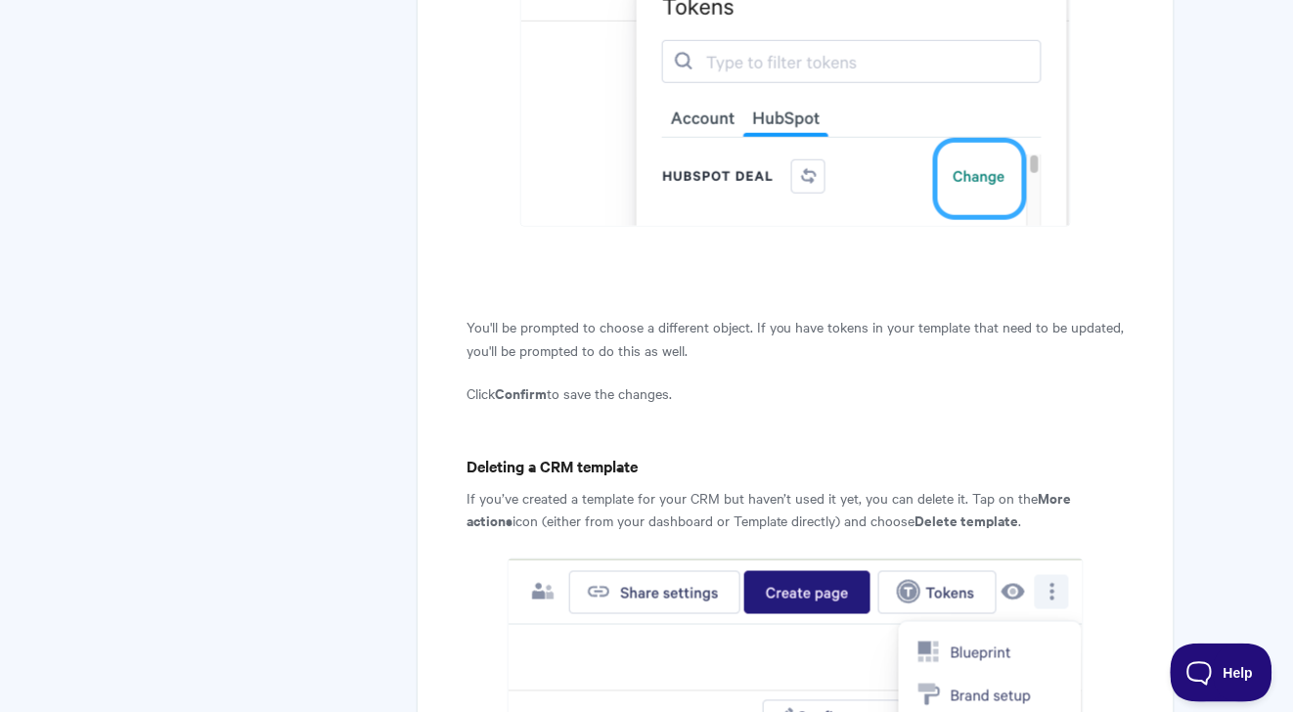
scroll to position [7492, 0]
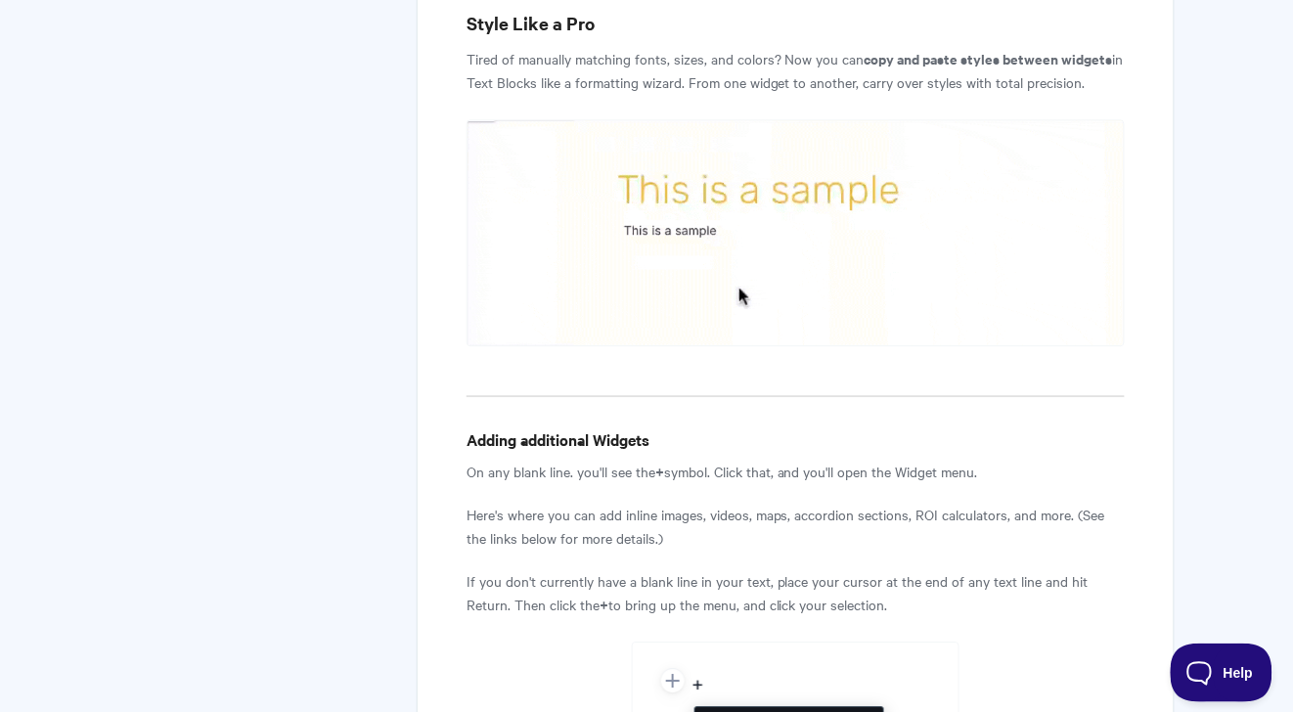
scroll to position [2792, 0]
